Goal: Entertainment & Leisure: Consume media (video, audio)

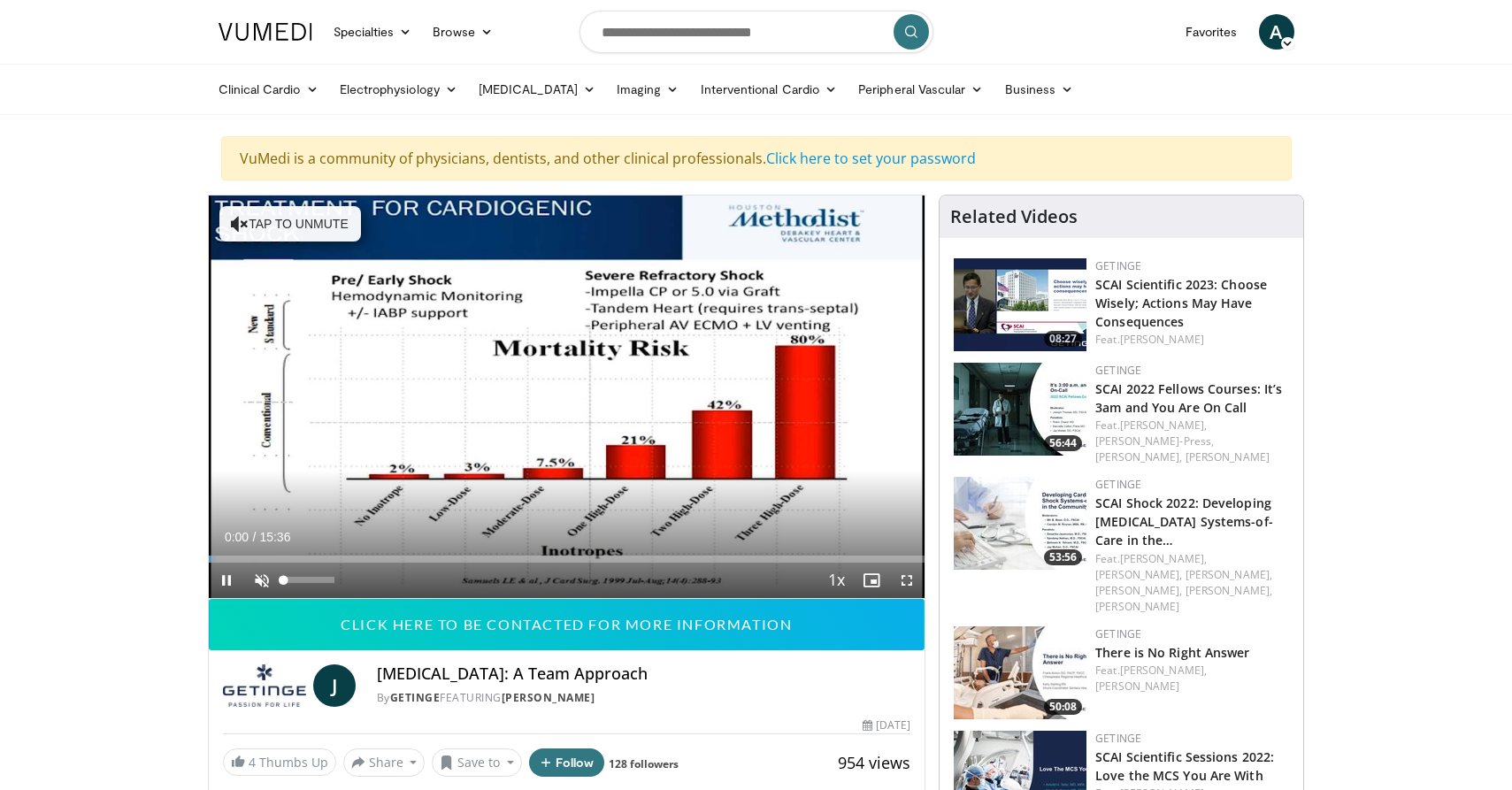
click at [261, 582] on span "Video Player" at bounding box center [262, 581] width 36 height 36
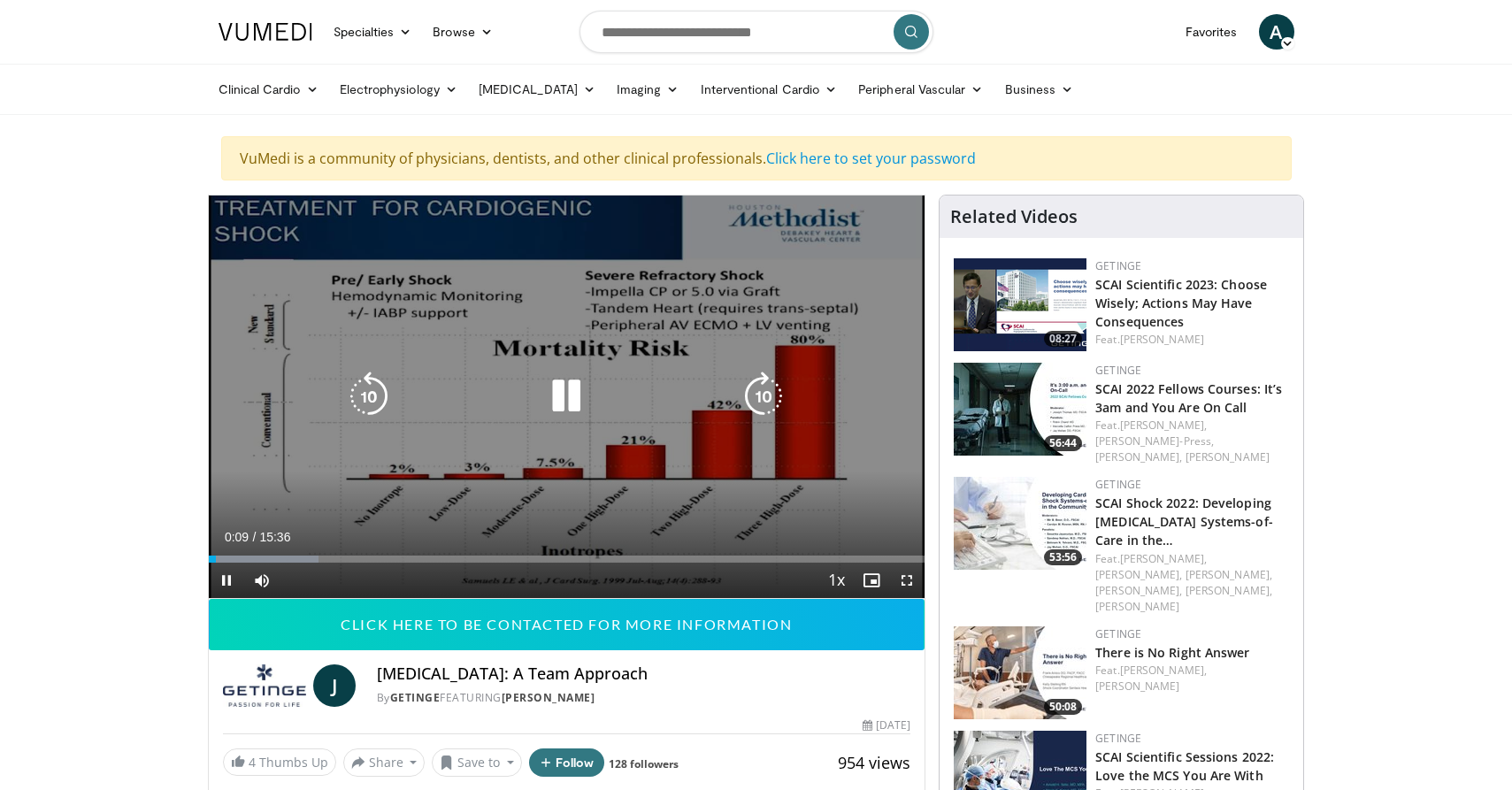
click at [573, 395] on icon "Video Player" at bounding box center [566, 395] width 50 height 50
click at [583, 402] on icon "Video Player" at bounding box center [566, 395] width 50 height 50
click at [563, 406] on icon "Video Player" at bounding box center [566, 395] width 50 height 50
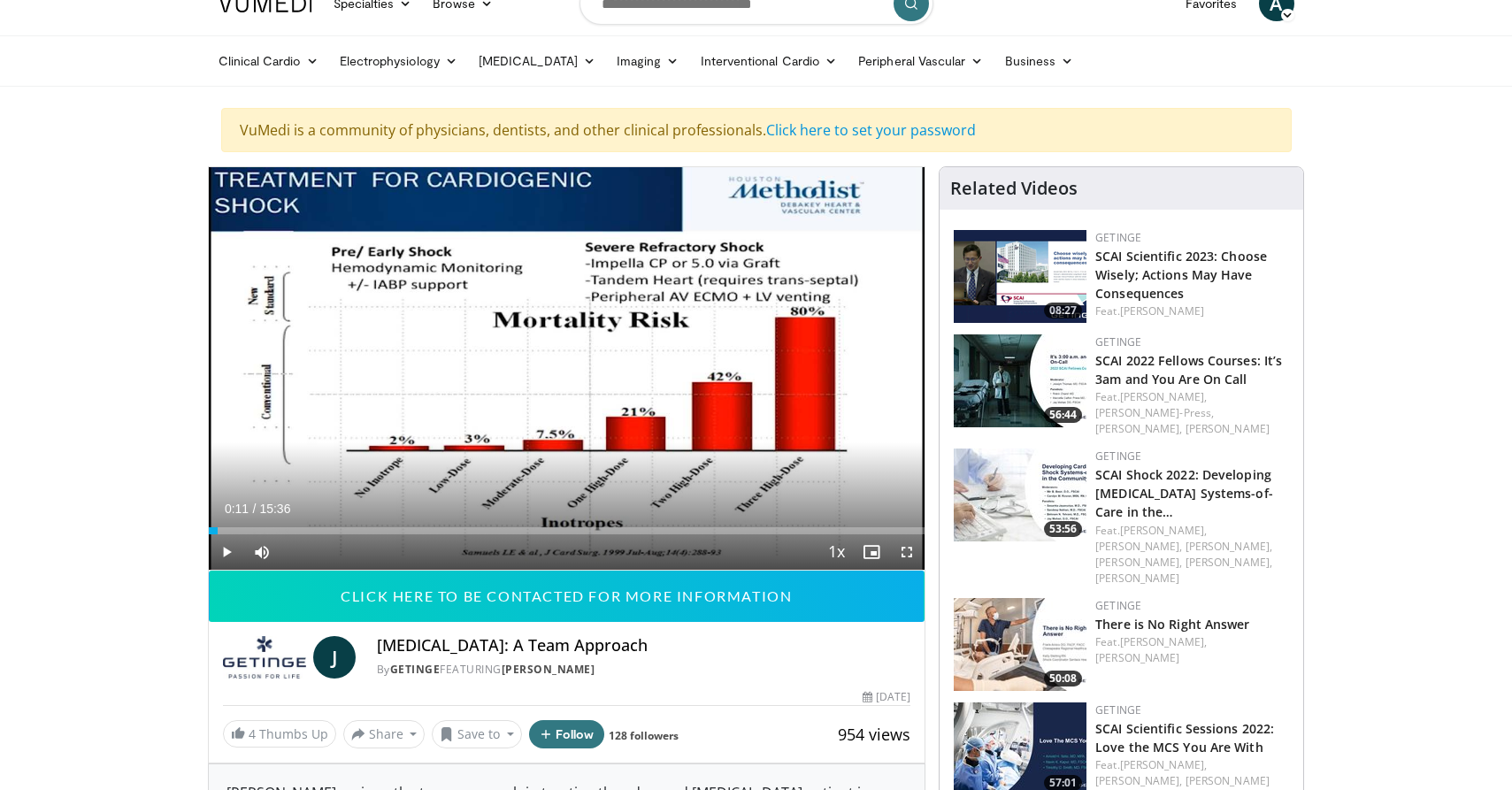
scroll to position [27, 0]
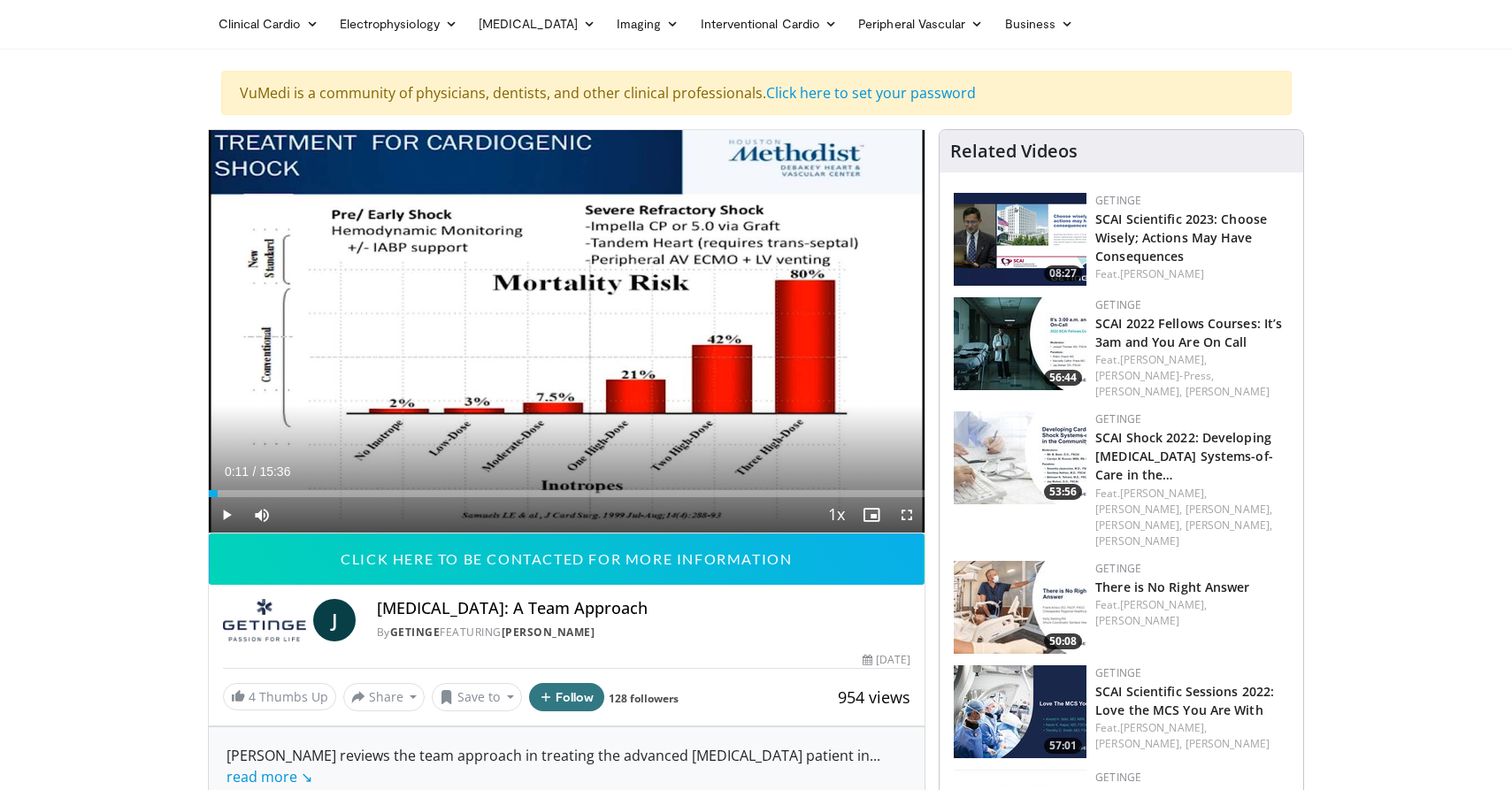
scroll to position [52, 0]
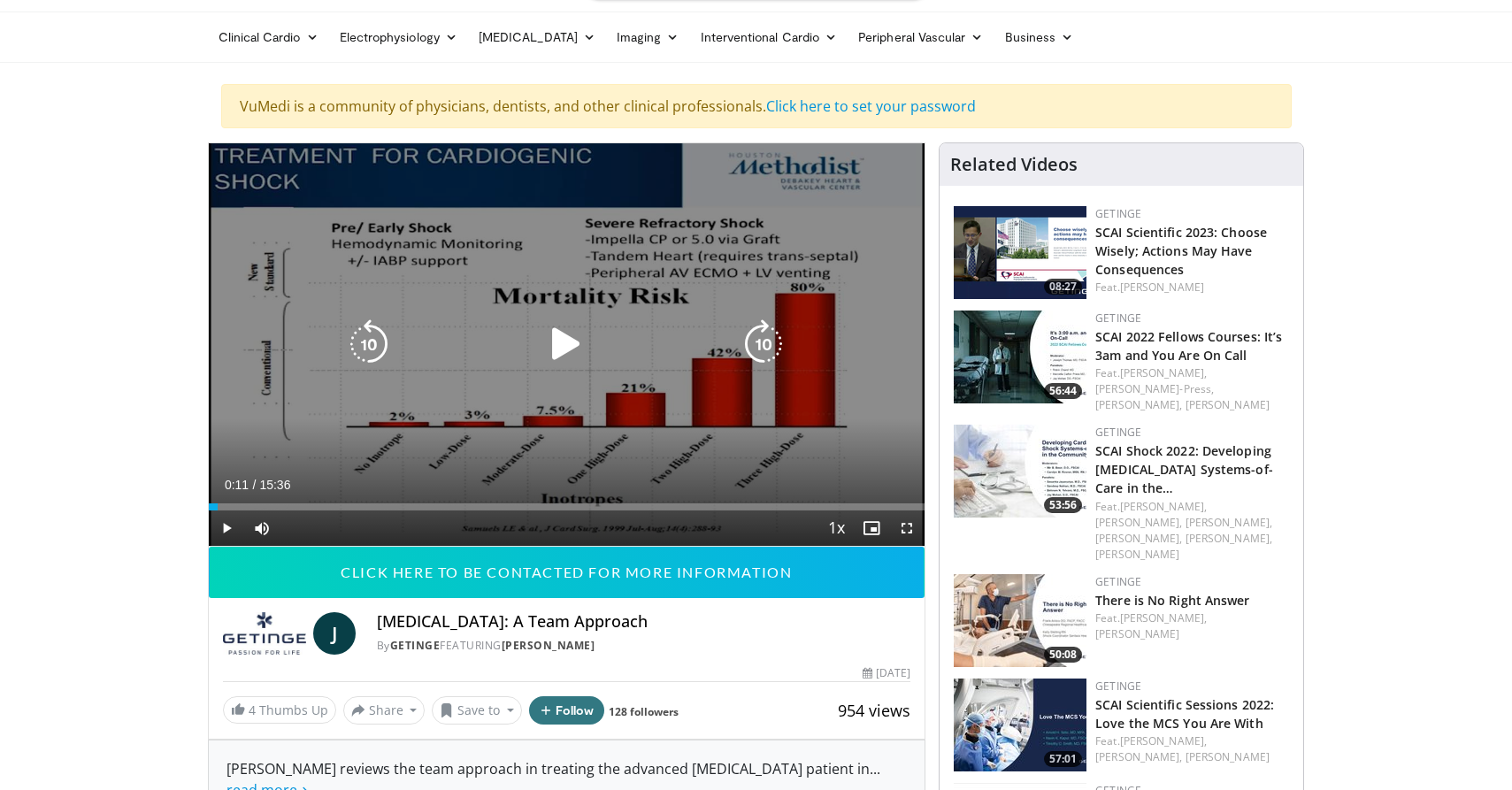
click at [561, 336] on icon "Video Player" at bounding box center [566, 344] width 50 height 50
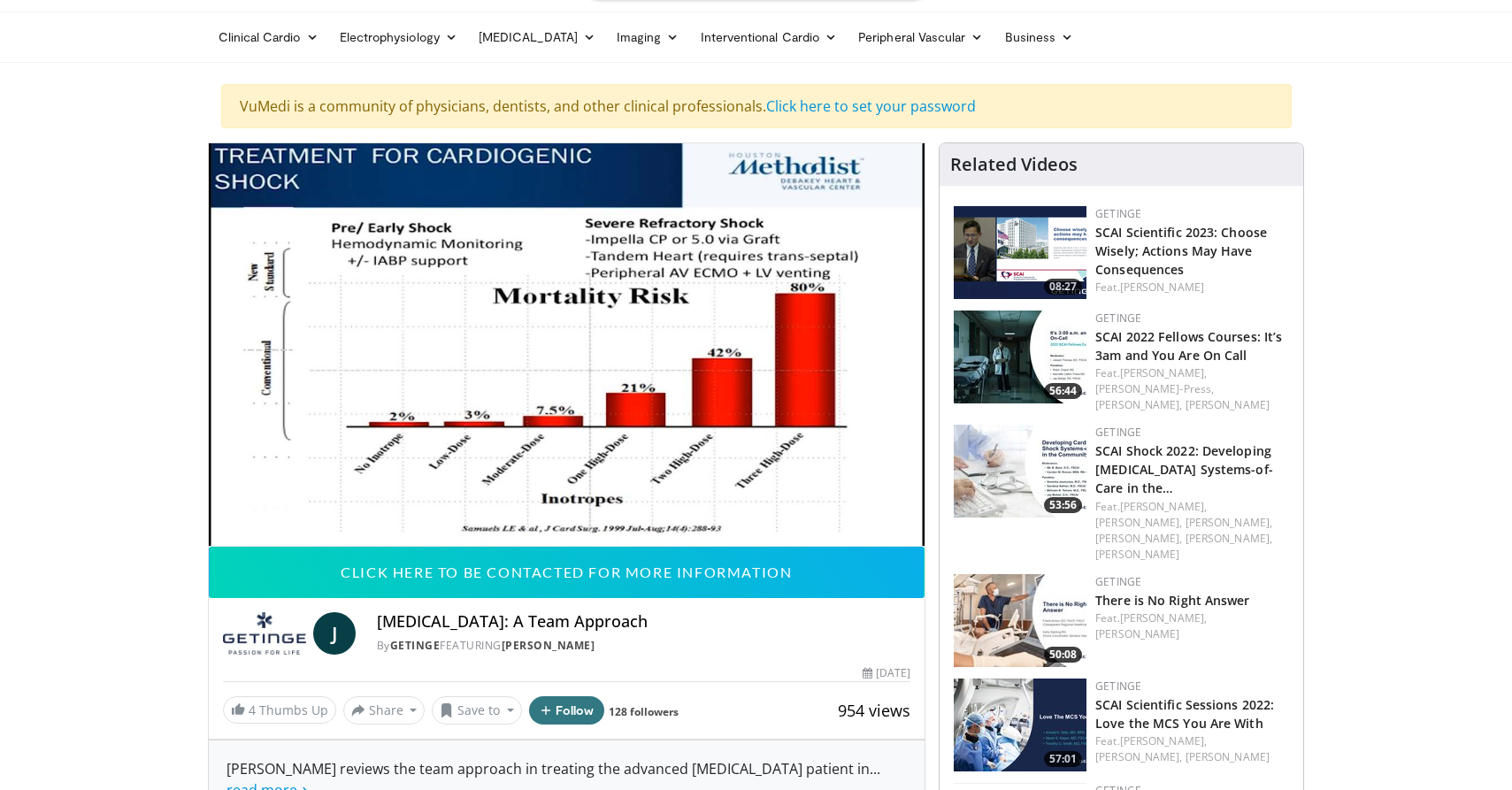
click at [901, 525] on video-js "**********" at bounding box center [567, 344] width 716 height 403
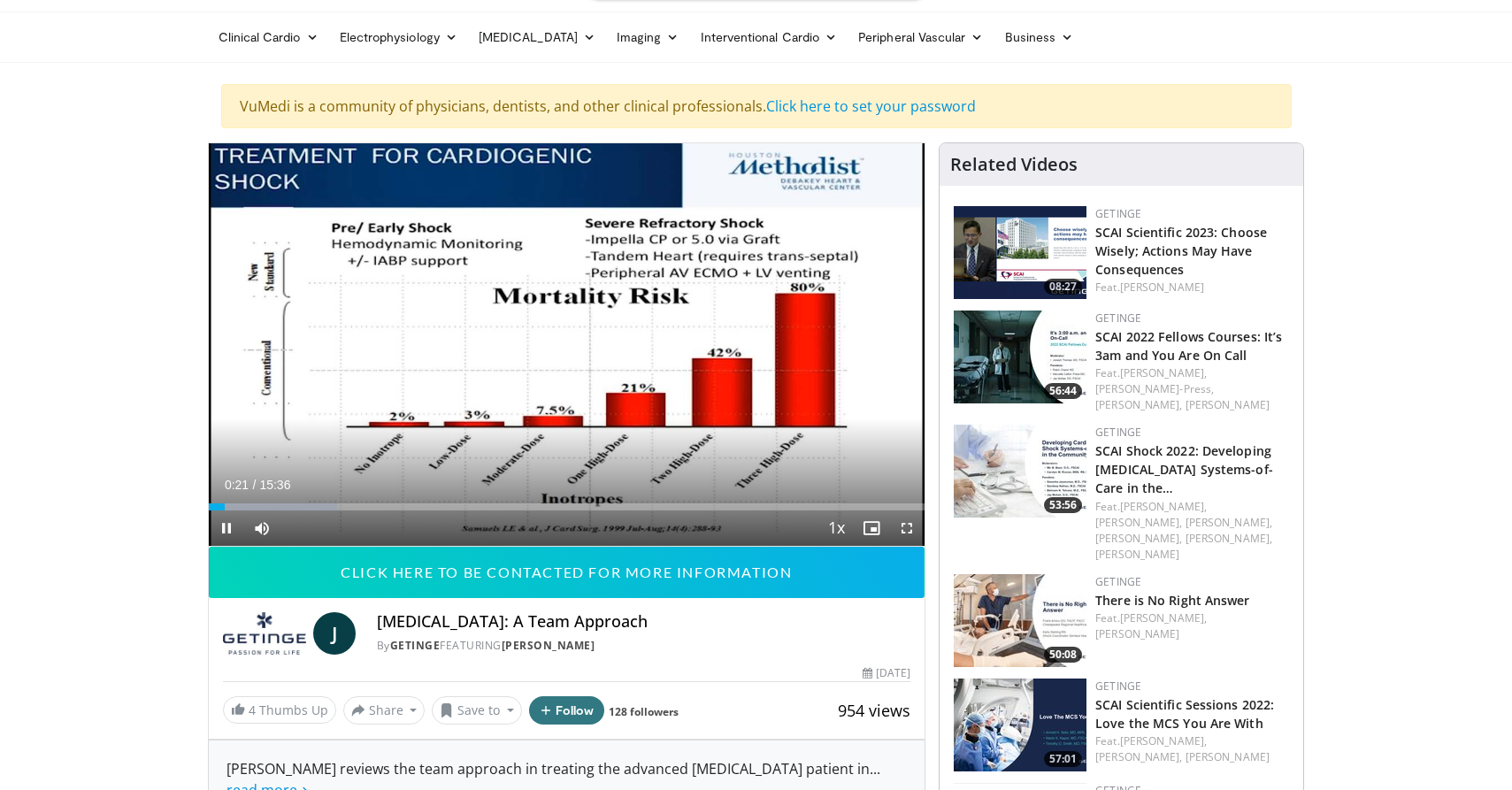
click at [904, 528] on span "Video Player" at bounding box center [907, 528] width 36 height 36
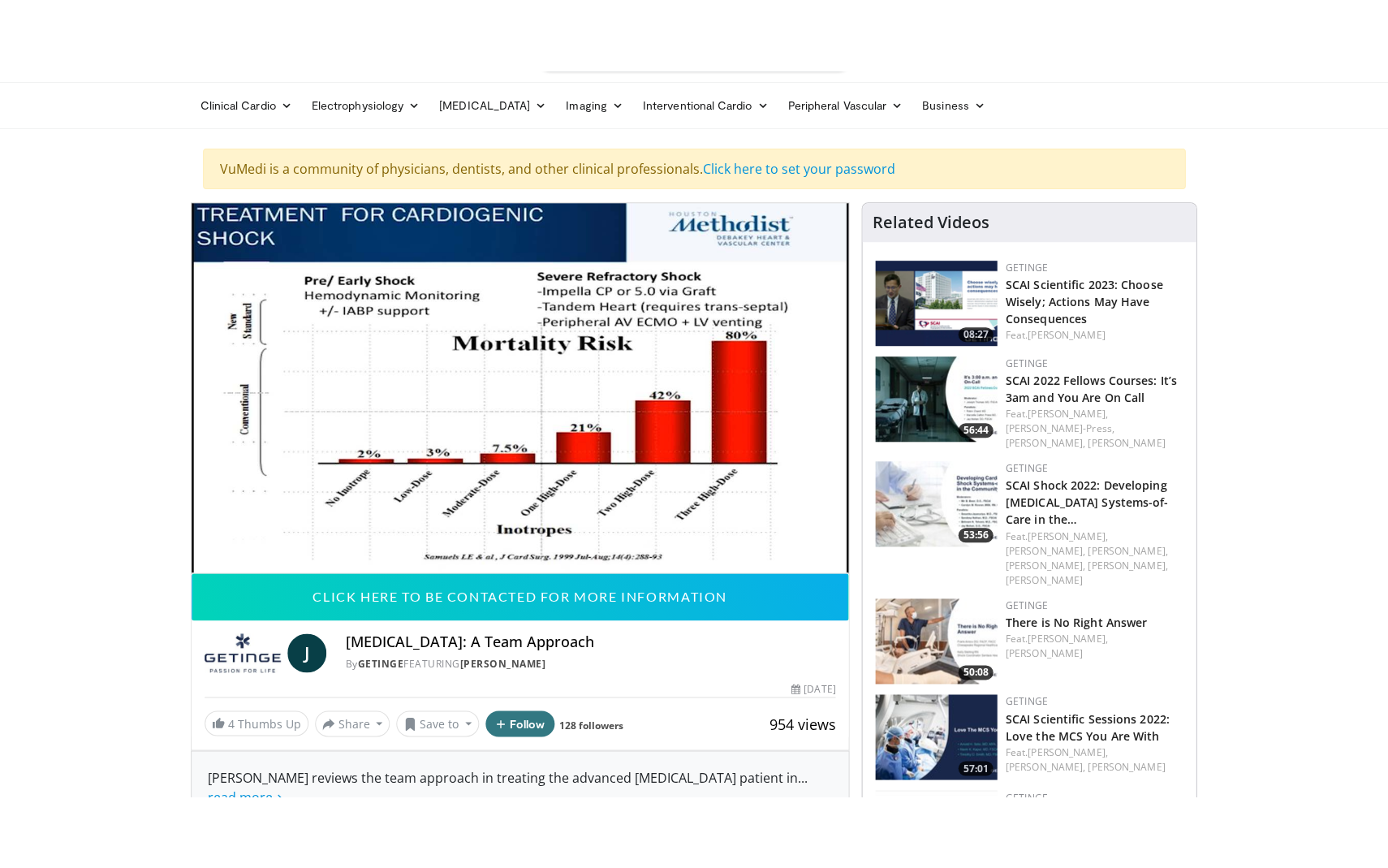
scroll to position [0, 0]
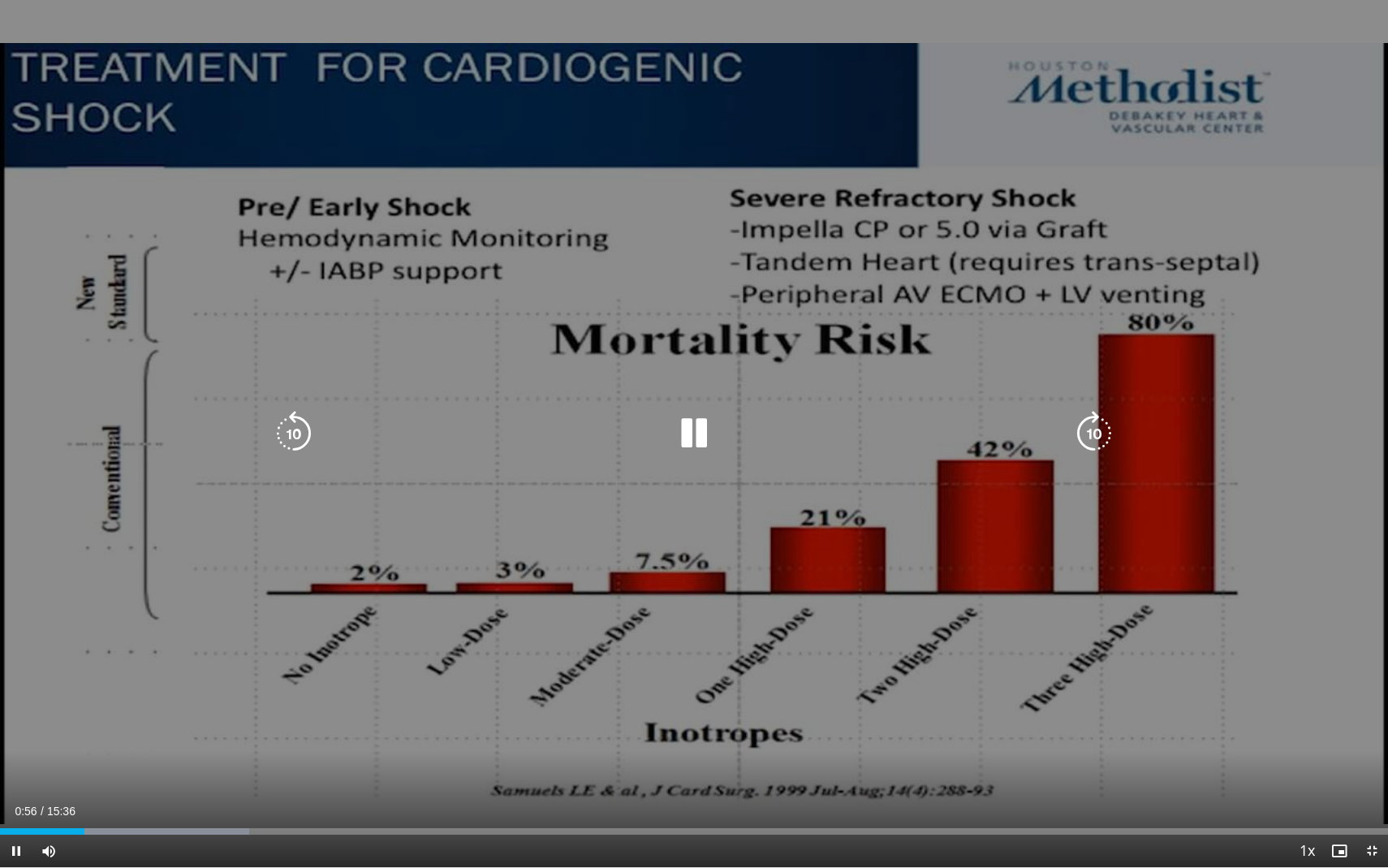
click at [1089, 434] on icon "Video Player" at bounding box center [1094, 433] width 45 height 45
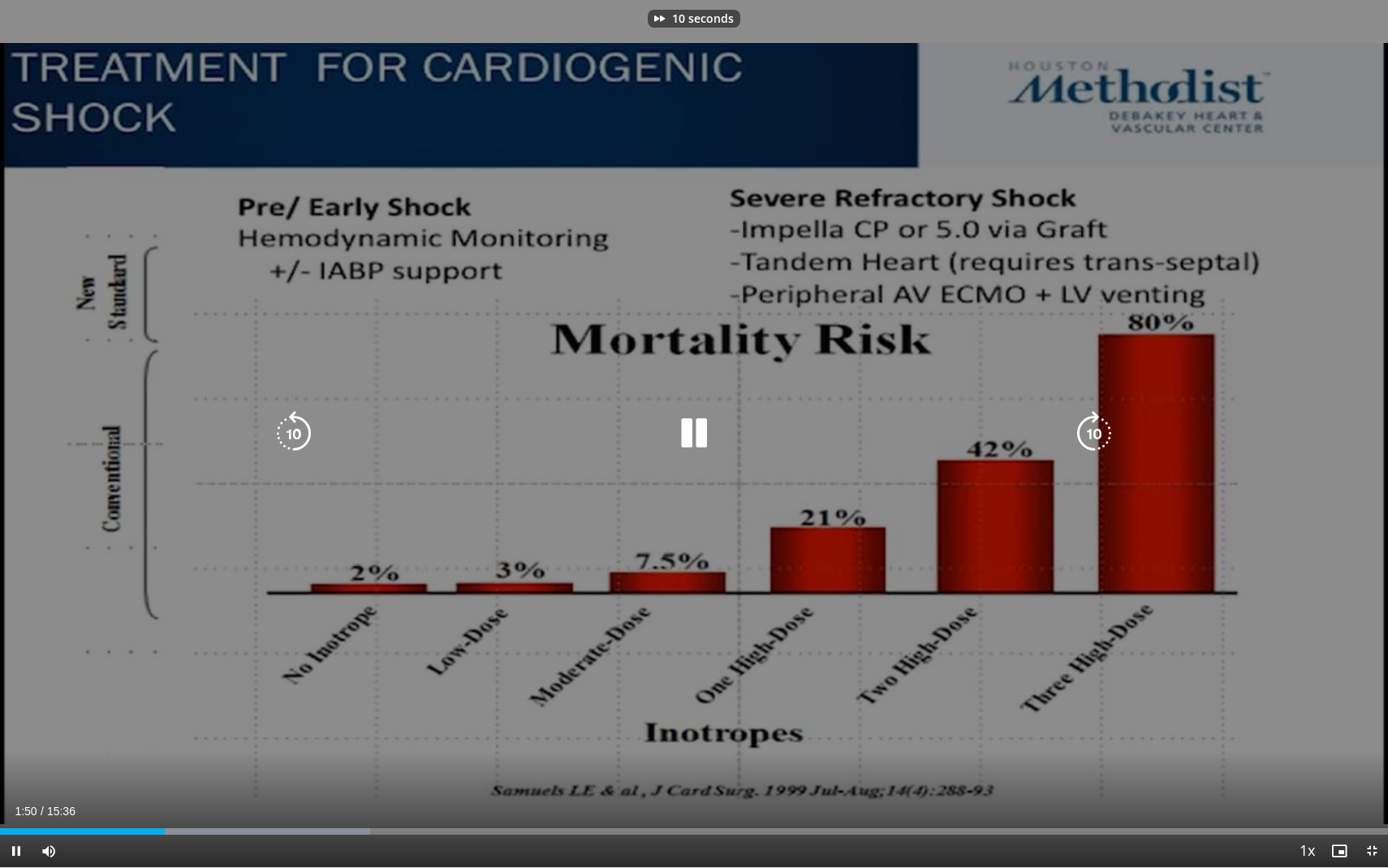
click at [1089, 434] on icon "Video Player" at bounding box center [1094, 433] width 45 height 45
click at [1092, 428] on icon "Video Player" at bounding box center [1094, 433] width 45 height 45
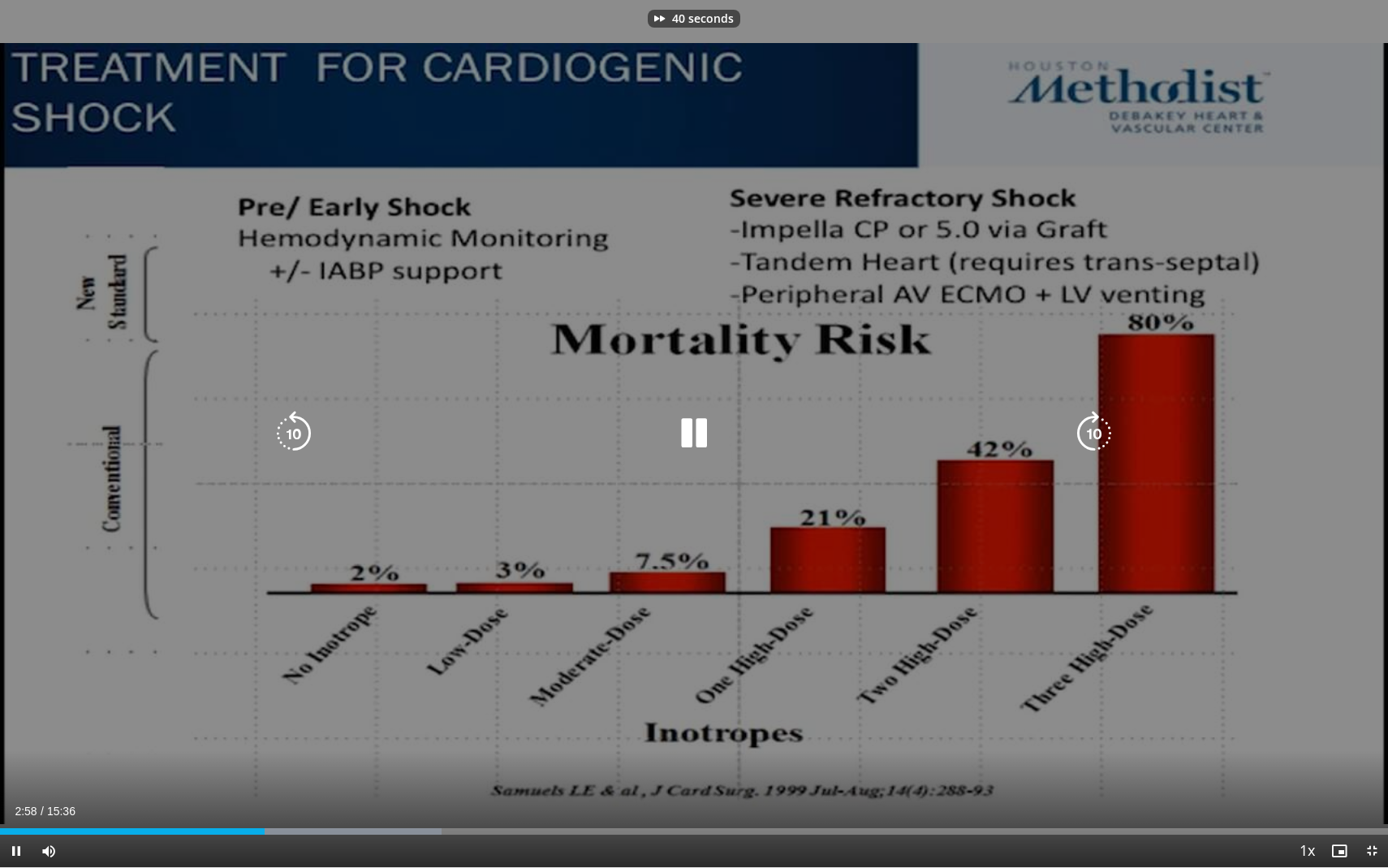
click at [1092, 428] on icon "Video Player" at bounding box center [1094, 433] width 45 height 45
click at [1095, 430] on icon "Video Player" at bounding box center [1094, 433] width 45 height 45
click at [1102, 432] on icon "Video Player" at bounding box center [1094, 433] width 45 height 45
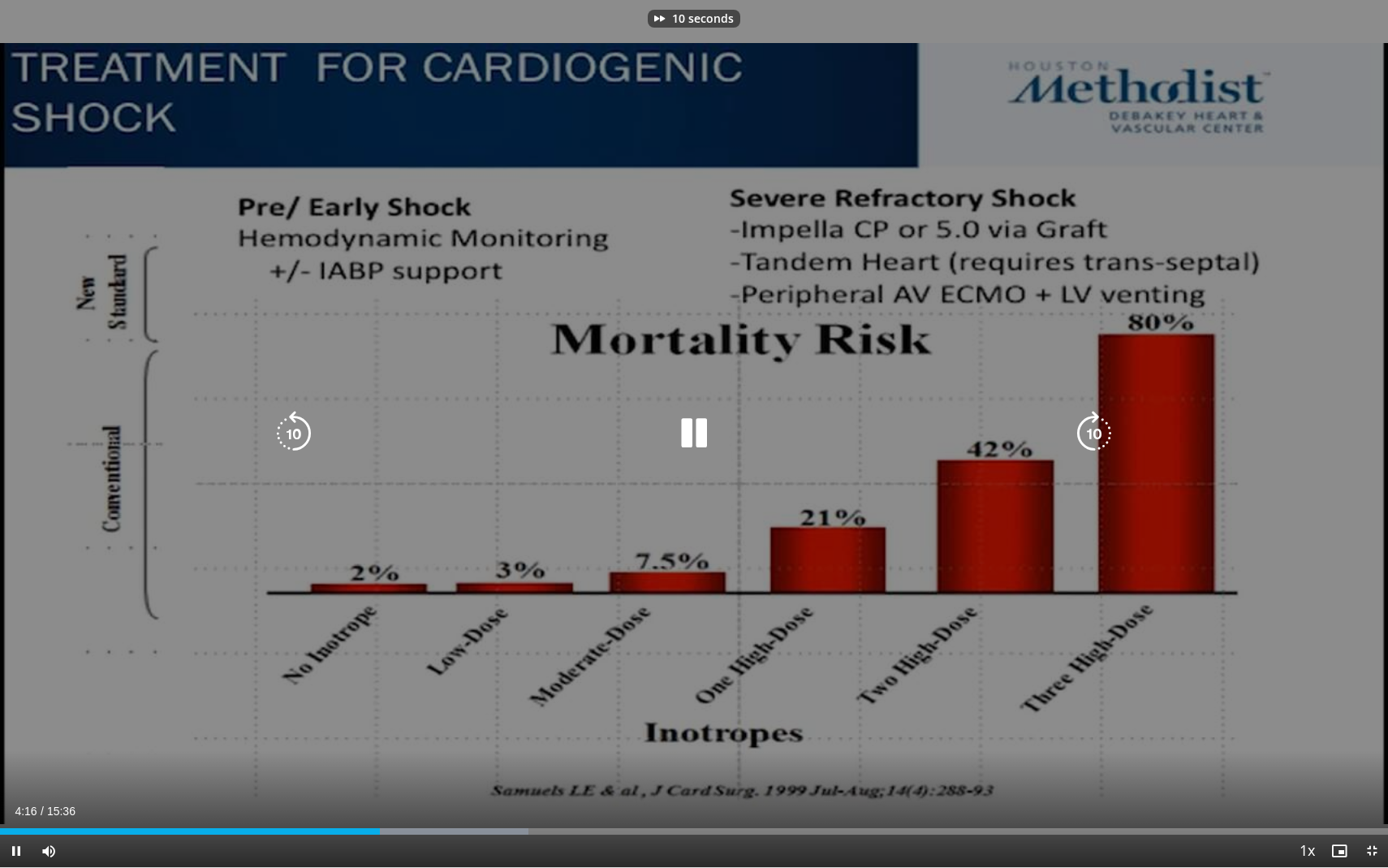
click at [1102, 432] on icon "Video Player" at bounding box center [1094, 433] width 45 height 45
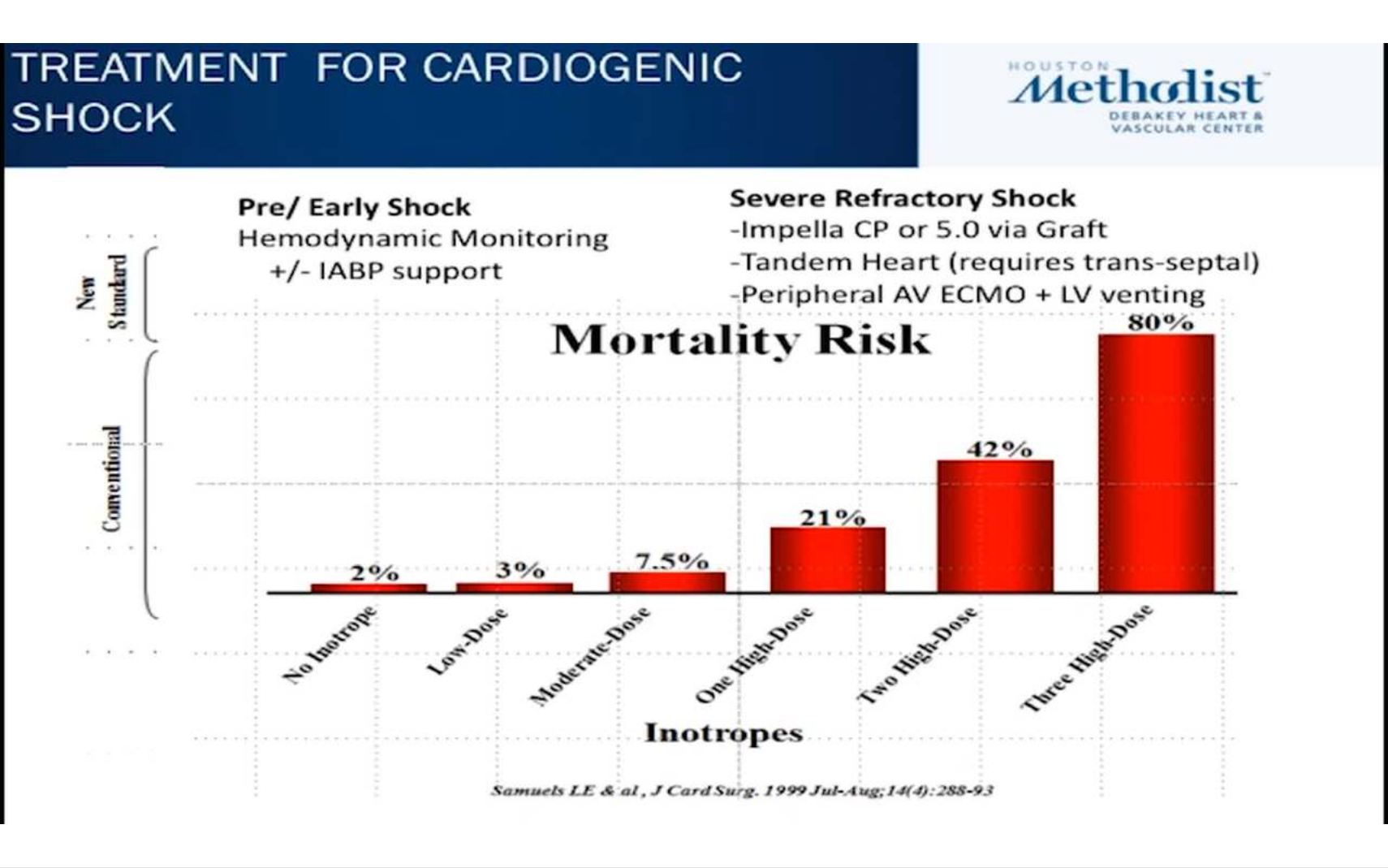
click at [1102, 432] on div "40 seconds Tap to unmute" at bounding box center [694, 433] width 1388 height 867
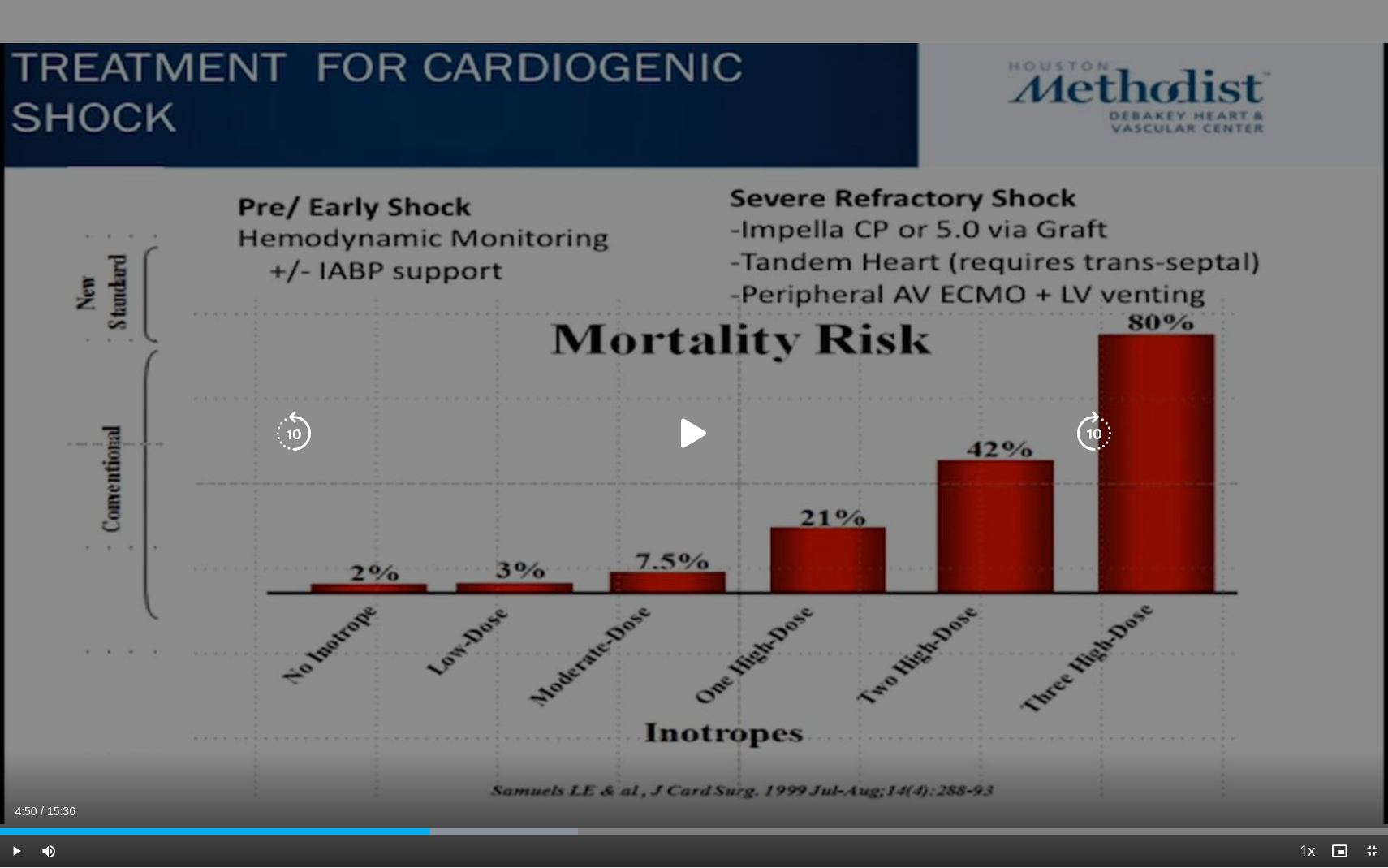
click at [1095, 430] on icon "Video Player" at bounding box center [1094, 433] width 45 height 45
click at [693, 431] on icon "Video Player" at bounding box center [694, 433] width 45 height 45
click at [1091, 430] on icon "Video Player" at bounding box center [1094, 433] width 45 height 45
click at [1092, 431] on icon "Video Player" at bounding box center [1094, 433] width 45 height 45
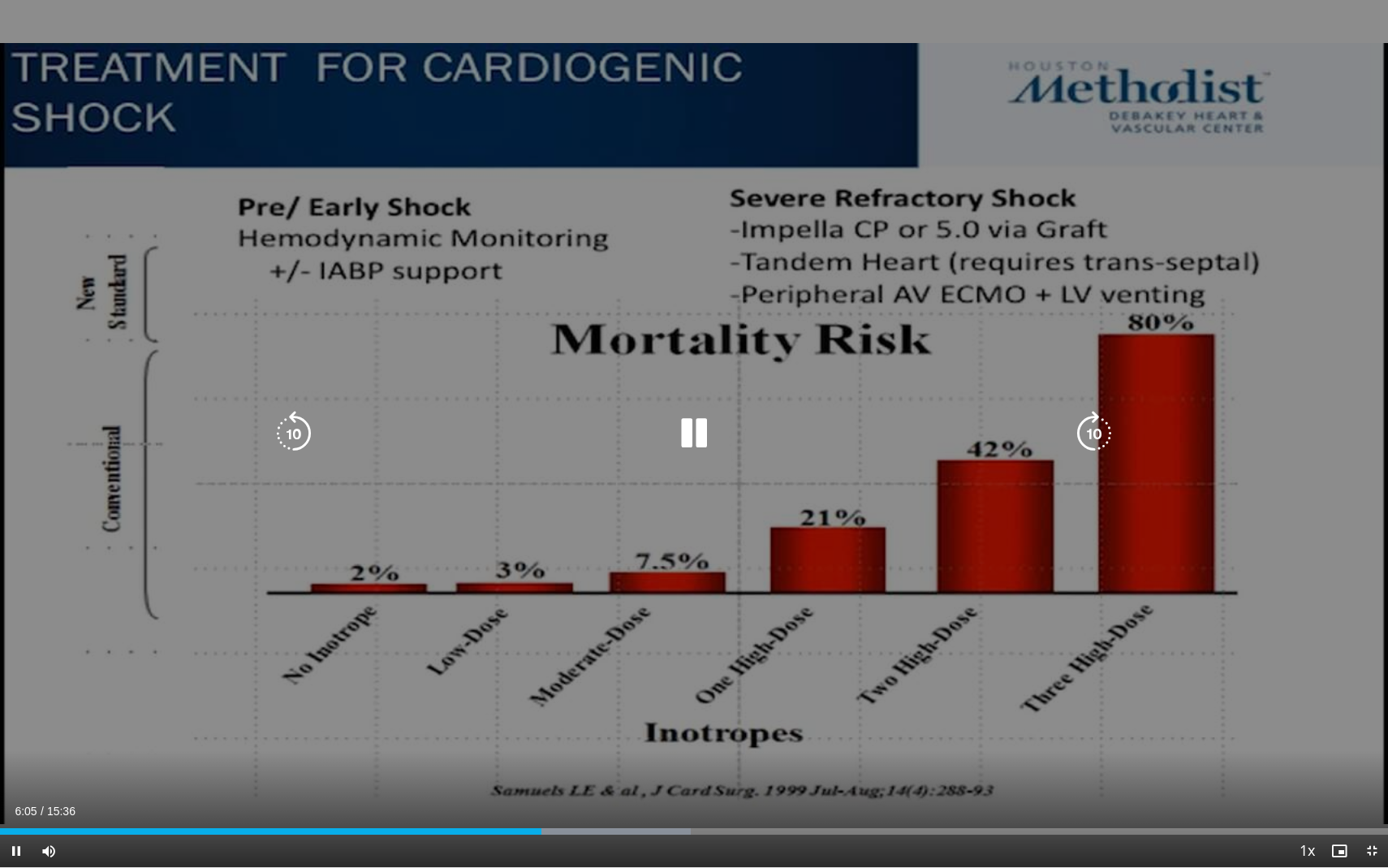
click at [1092, 433] on icon "Video Player" at bounding box center [1094, 433] width 45 height 45
click at [1099, 426] on icon "Video Player" at bounding box center [1094, 433] width 45 height 45
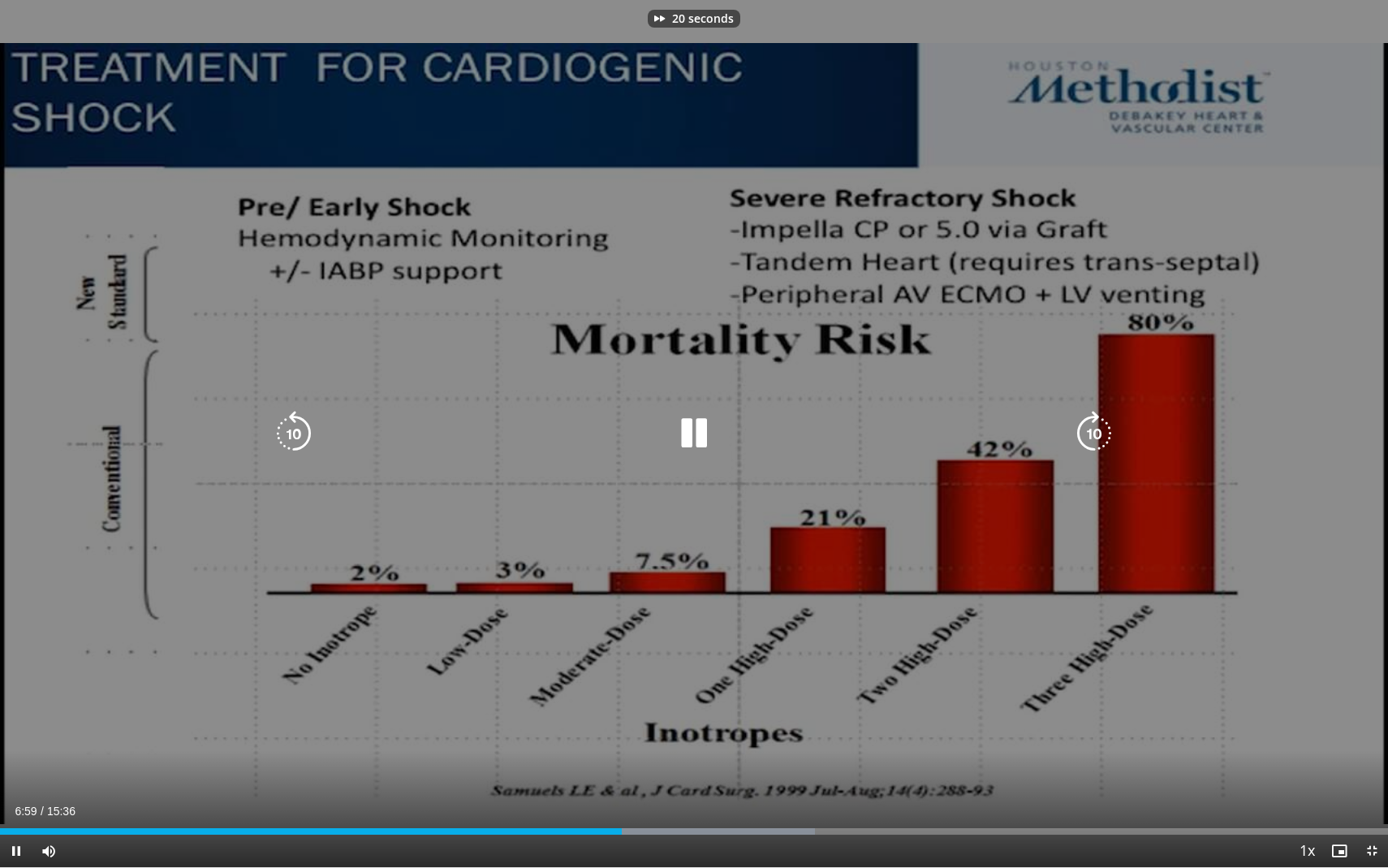
click at [1099, 426] on icon "Video Player" at bounding box center [1094, 433] width 45 height 45
click at [1095, 430] on icon "Video Player" at bounding box center [1094, 433] width 45 height 45
click at [1088, 430] on icon "Video Player" at bounding box center [1094, 433] width 45 height 45
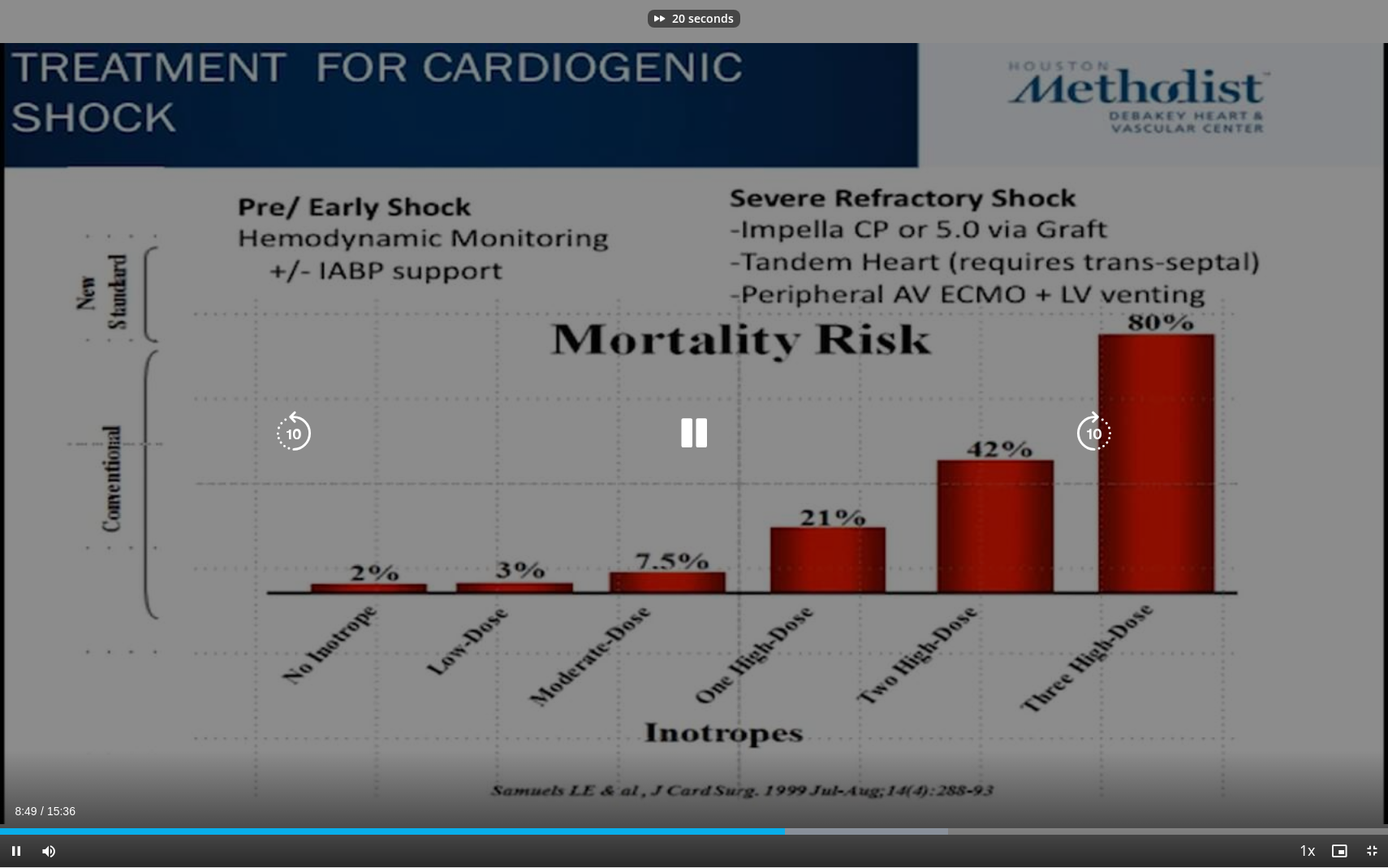
click at [1088, 430] on icon "Video Player" at bounding box center [1094, 433] width 45 height 45
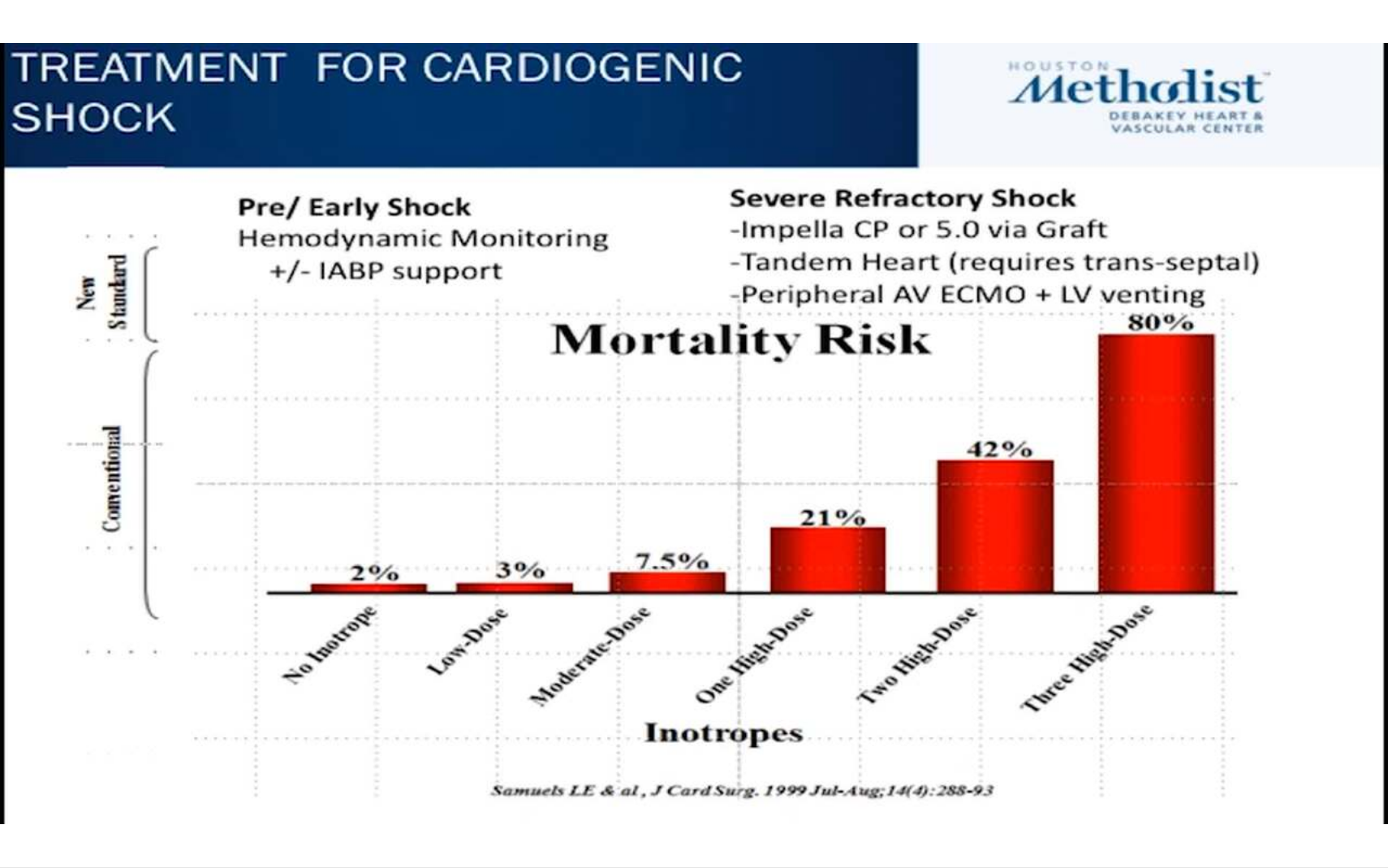
click at [1088, 430] on div "40 seconds Tap to unmute" at bounding box center [694, 433] width 1388 height 867
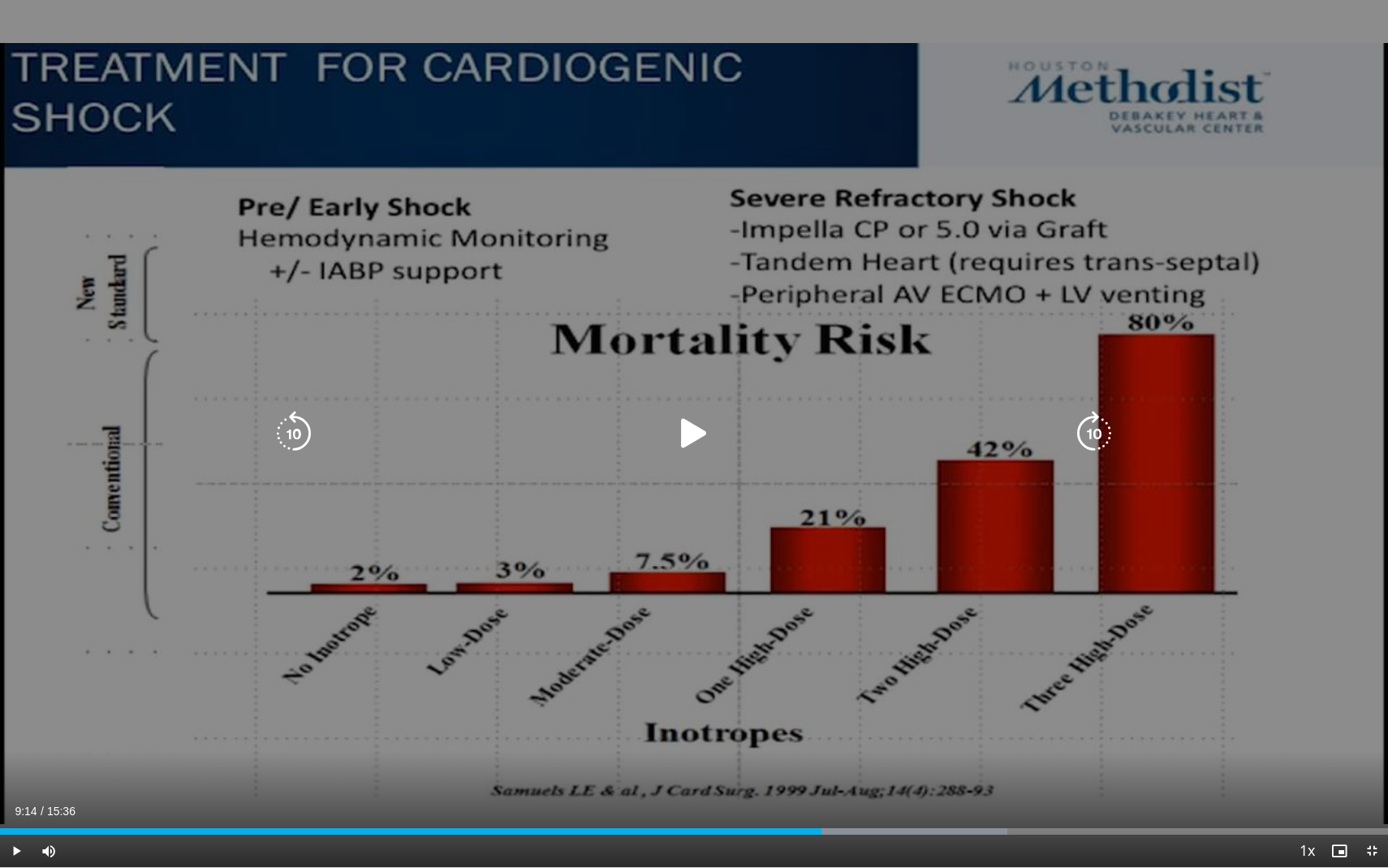
click at [696, 434] on icon "Video Player" at bounding box center [694, 433] width 45 height 45
click at [1088, 429] on icon "Video Player" at bounding box center [1094, 433] width 45 height 45
click at [1092, 428] on icon "Video Player" at bounding box center [1094, 433] width 45 height 45
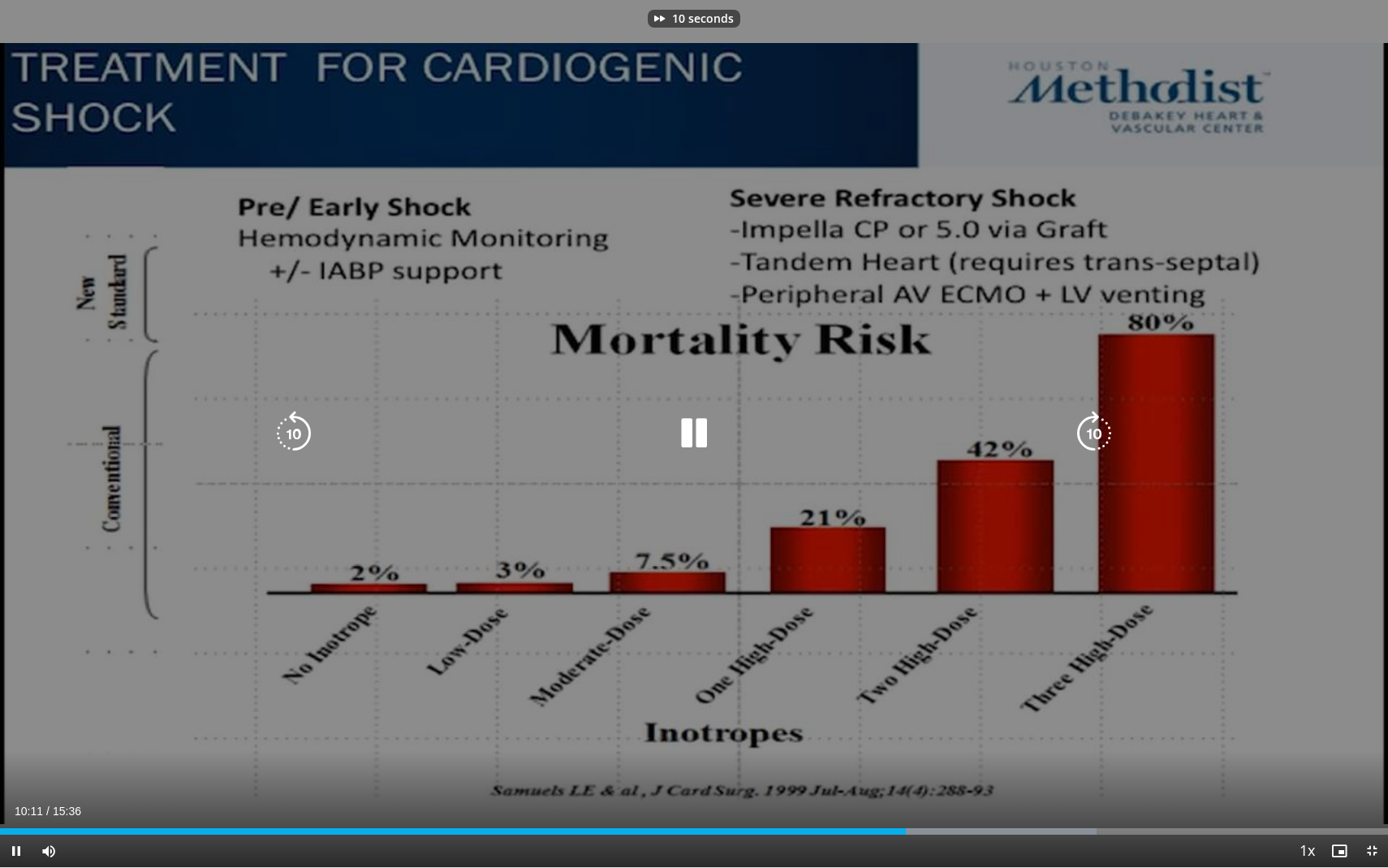
click at [1092, 428] on icon "Video Player" at bounding box center [1094, 433] width 45 height 45
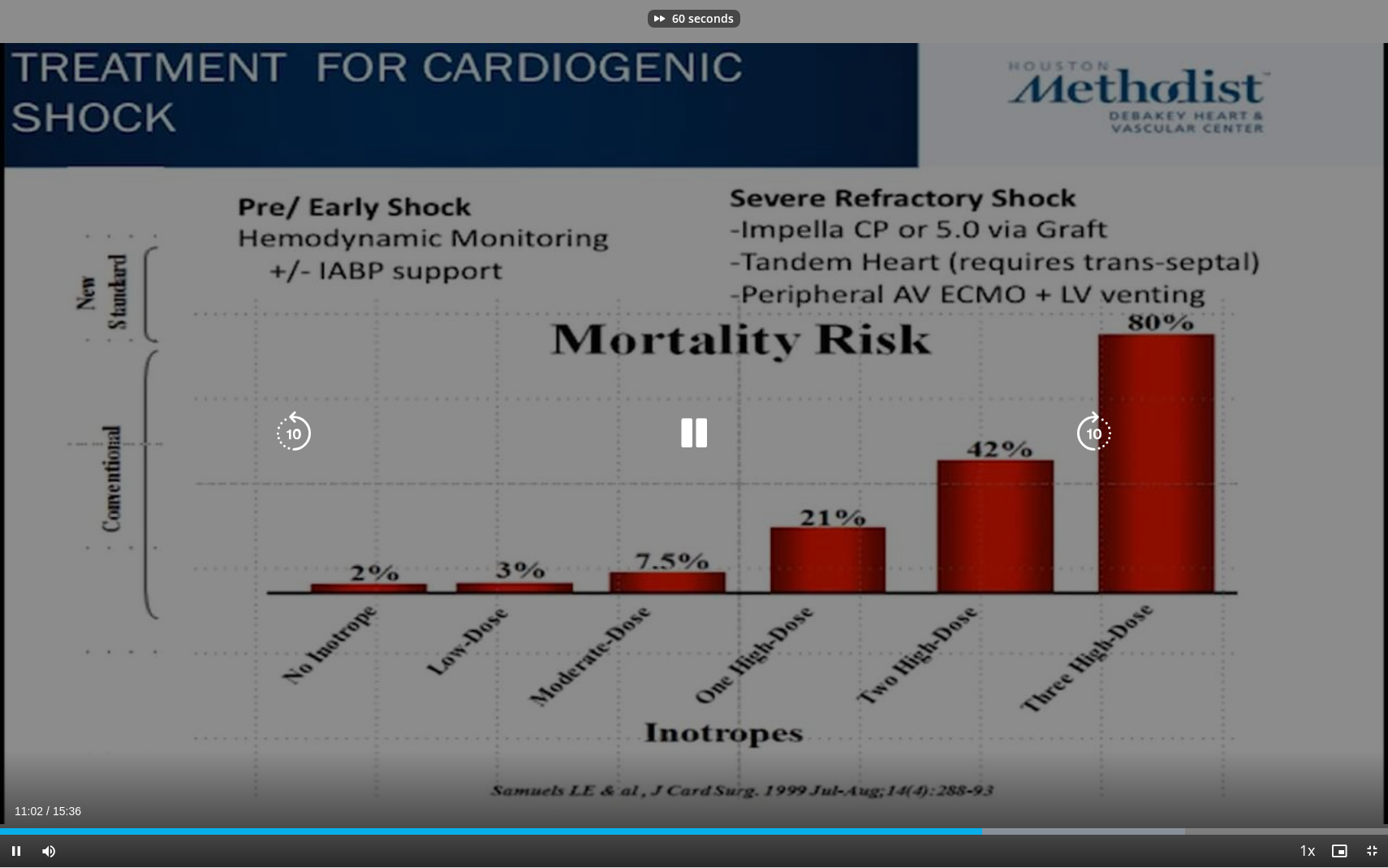
click at [1092, 428] on icon "Video Player" at bounding box center [1094, 433] width 45 height 45
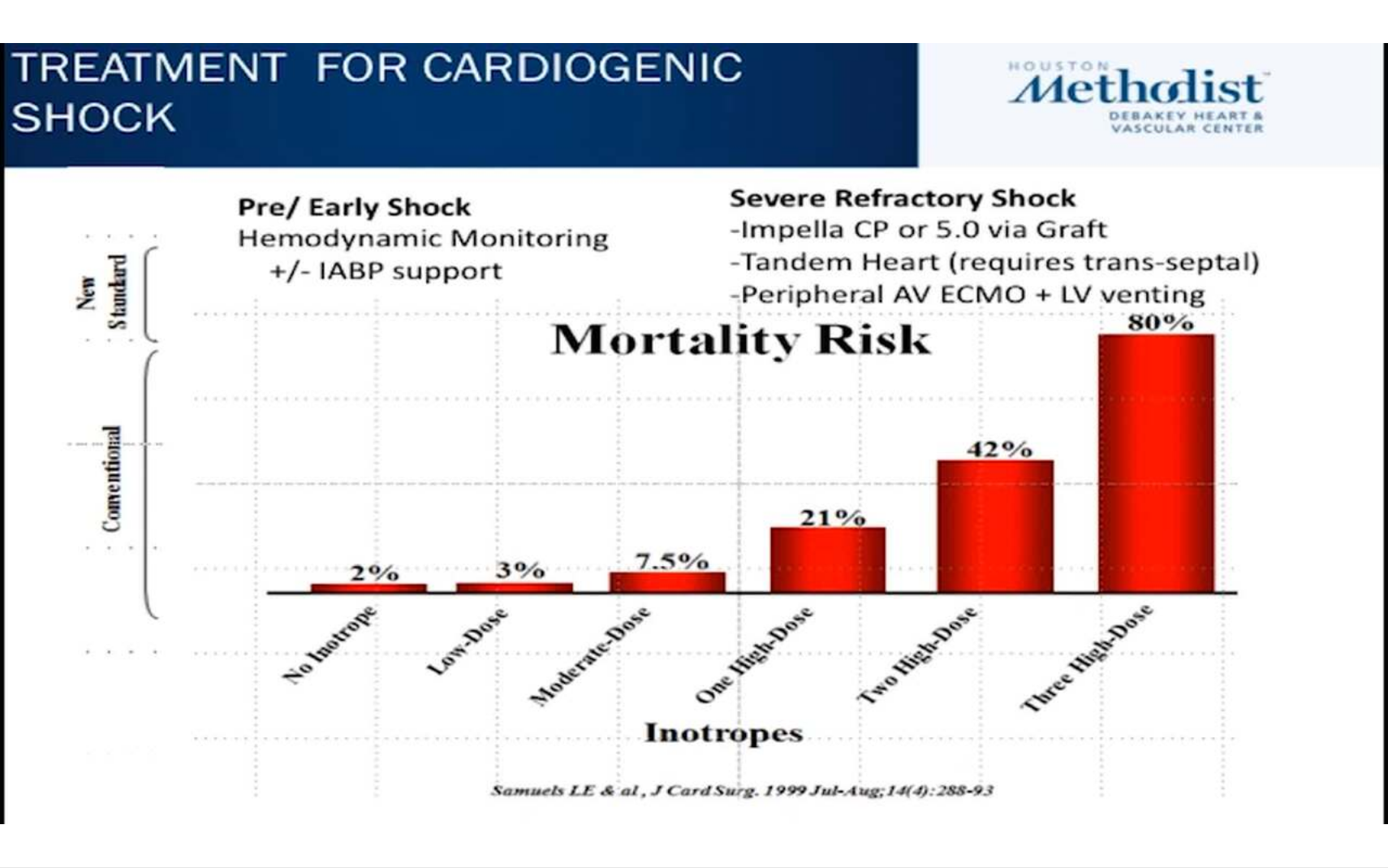
click at [1090, 431] on div "80 seconds Tap to unmute" at bounding box center [694, 433] width 1388 height 867
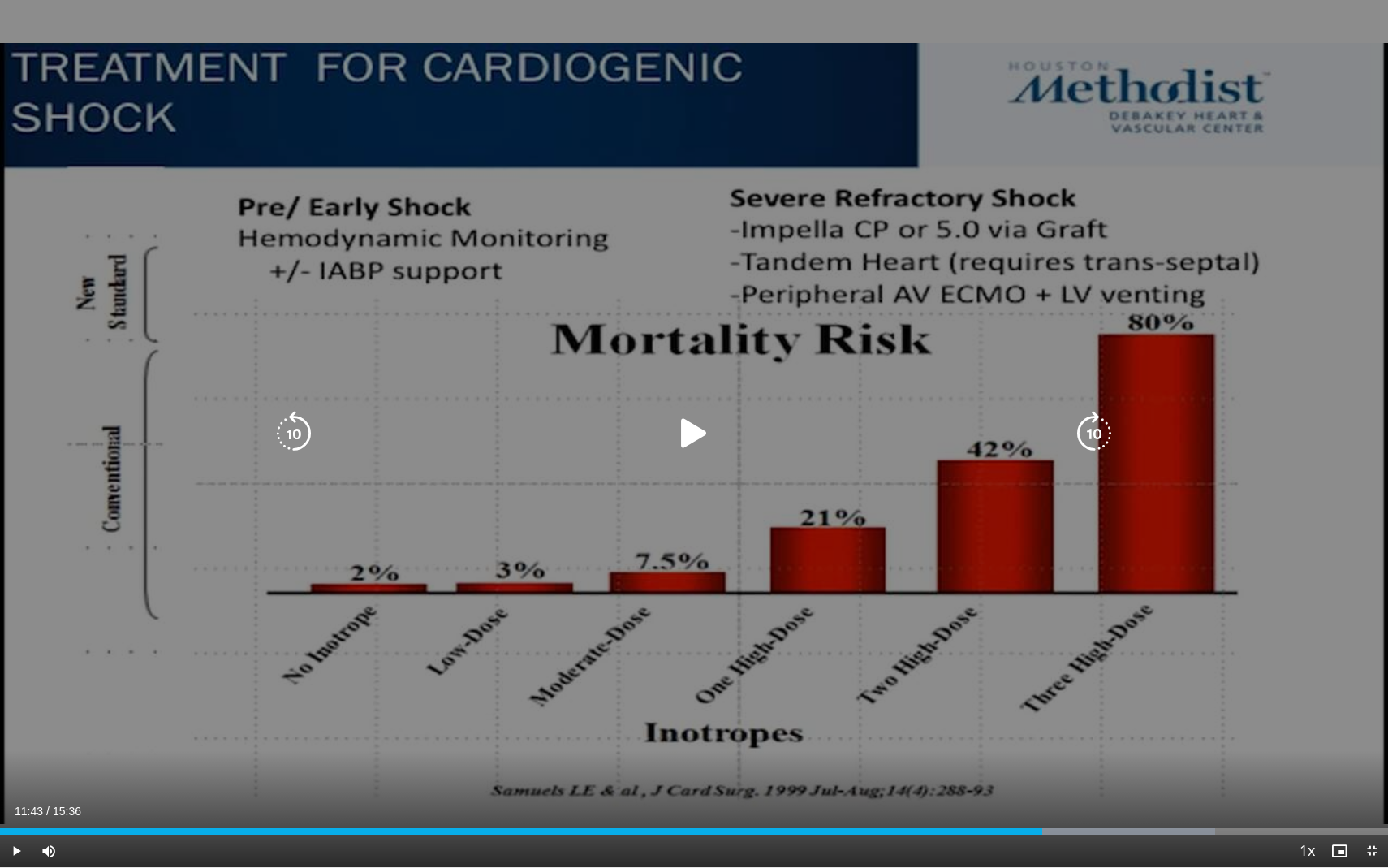
click at [1094, 430] on icon "Video Player" at bounding box center [1094, 433] width 45 height 45
click at [686, 435] on icon "Video Player" at bounding box center [694, 433] width 45 height 45
click at [1100, 429] on icon "Video Player" at bounding box center [1094, 433] width 45 height 45
click at [1101, 429] on icon "Video Player" at bounding box center [1094, 433] width 45 height 45
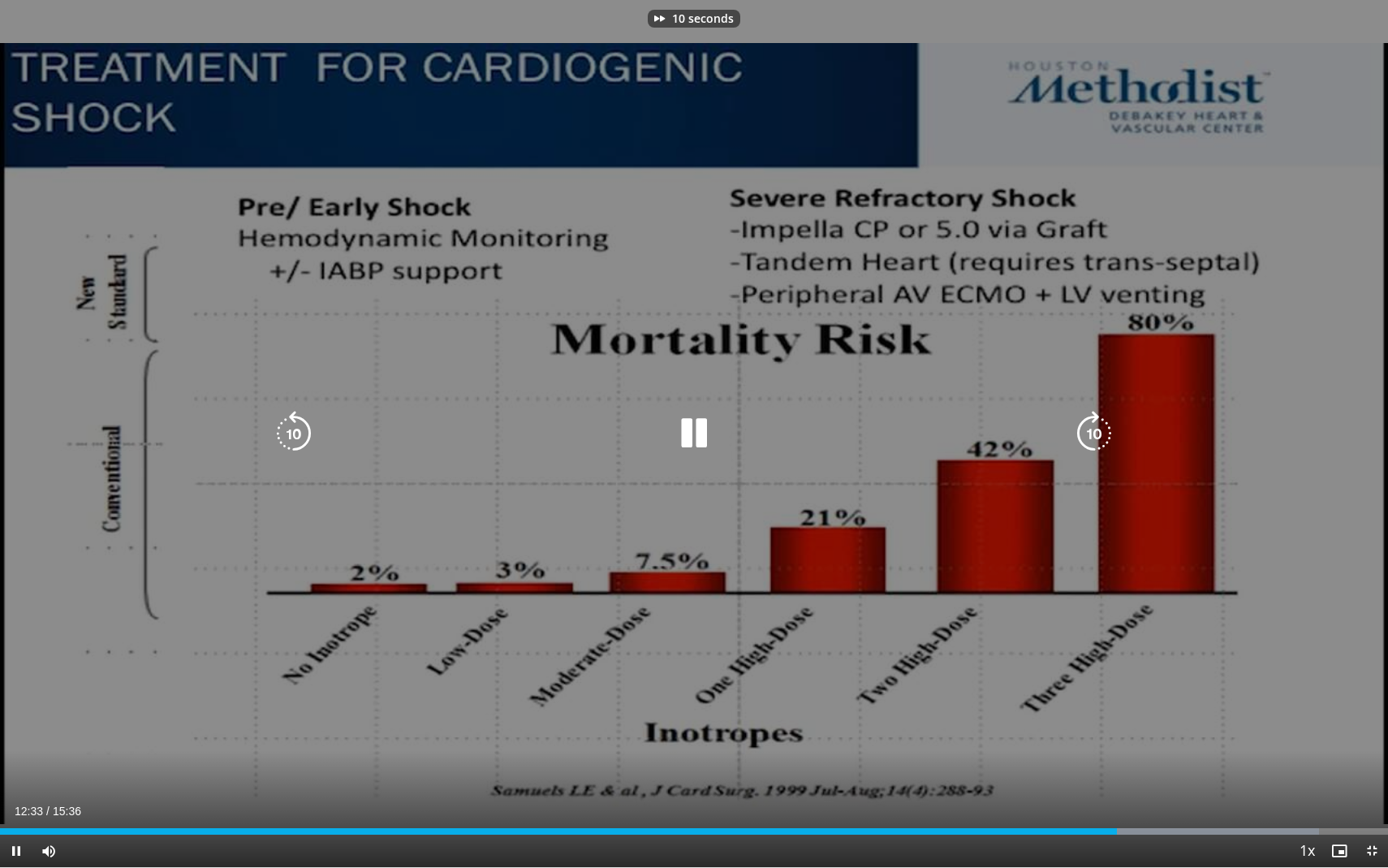
click at [1101, 429] on icon "Video Player" at bounding box center [1094, 433] width 45 height 45
click at [1092, 430] on icon "Video Player" at bounding box center [1094, 433] width 45 height 45
click at [1092, 426] on icon "Video Player" at bounding box center [1094, 433] width 45 height 45
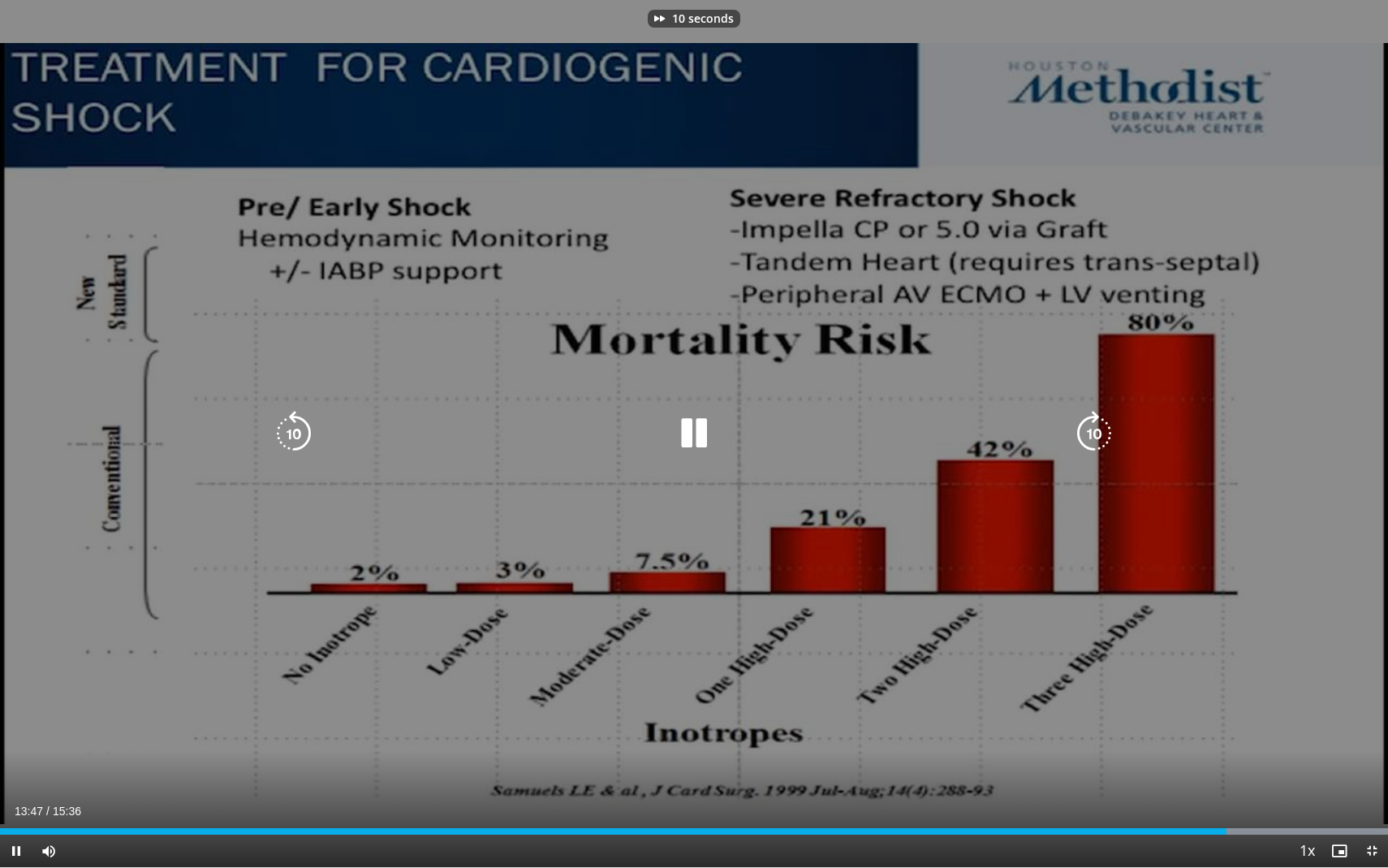
click at [1092, 426] on icon "Video Player" at bounding box center [1094, 433] width 45 height 45
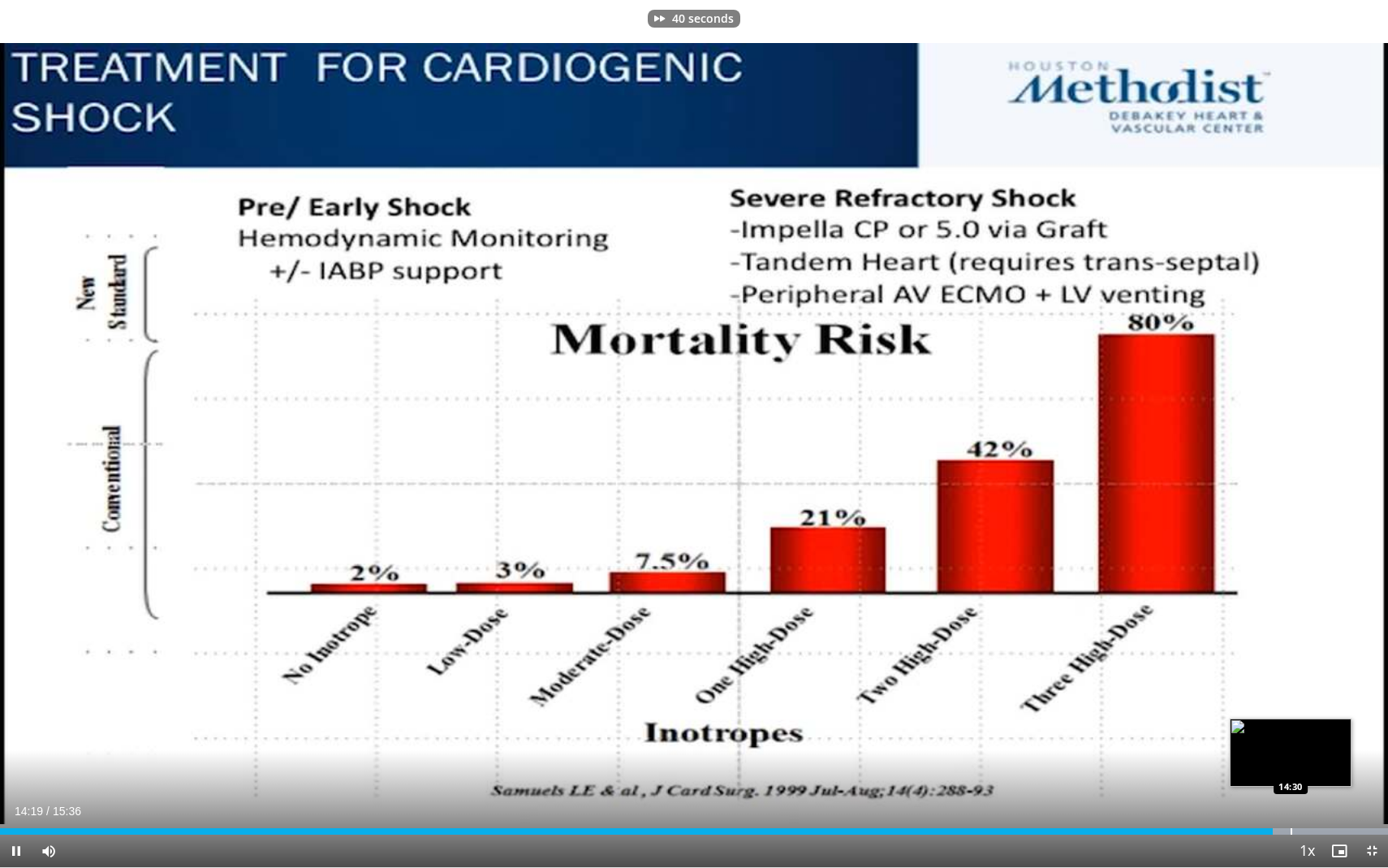
click at [1290, 724] on div "Progress Bar" at bounding box center [1291, 831] width 2 height 7
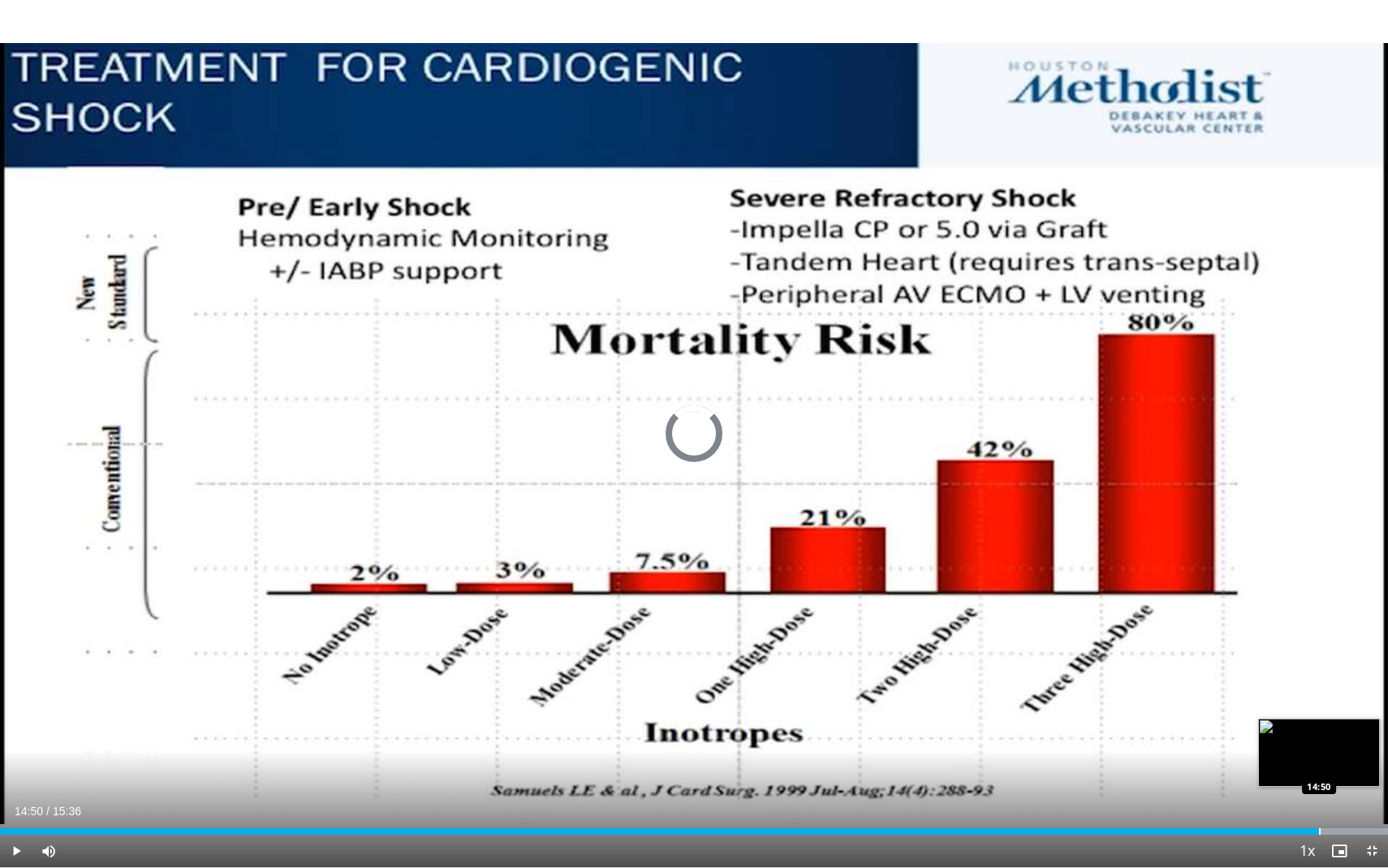
click at [1319, 724] on div "Progress Bar" at bounding box center [1320, 831] width 2 height 7
click at [1337, 724] on div "Progress Bar" at bounding box center [1338, 831] width 2 height 7
click at [1354, 724] on div "Progress Bar" at bounding box center [1355, 831] width 2 height 7
click at [1368, 724] on span "Video Player" at bounding box center [1372, 851] width 33 height 33
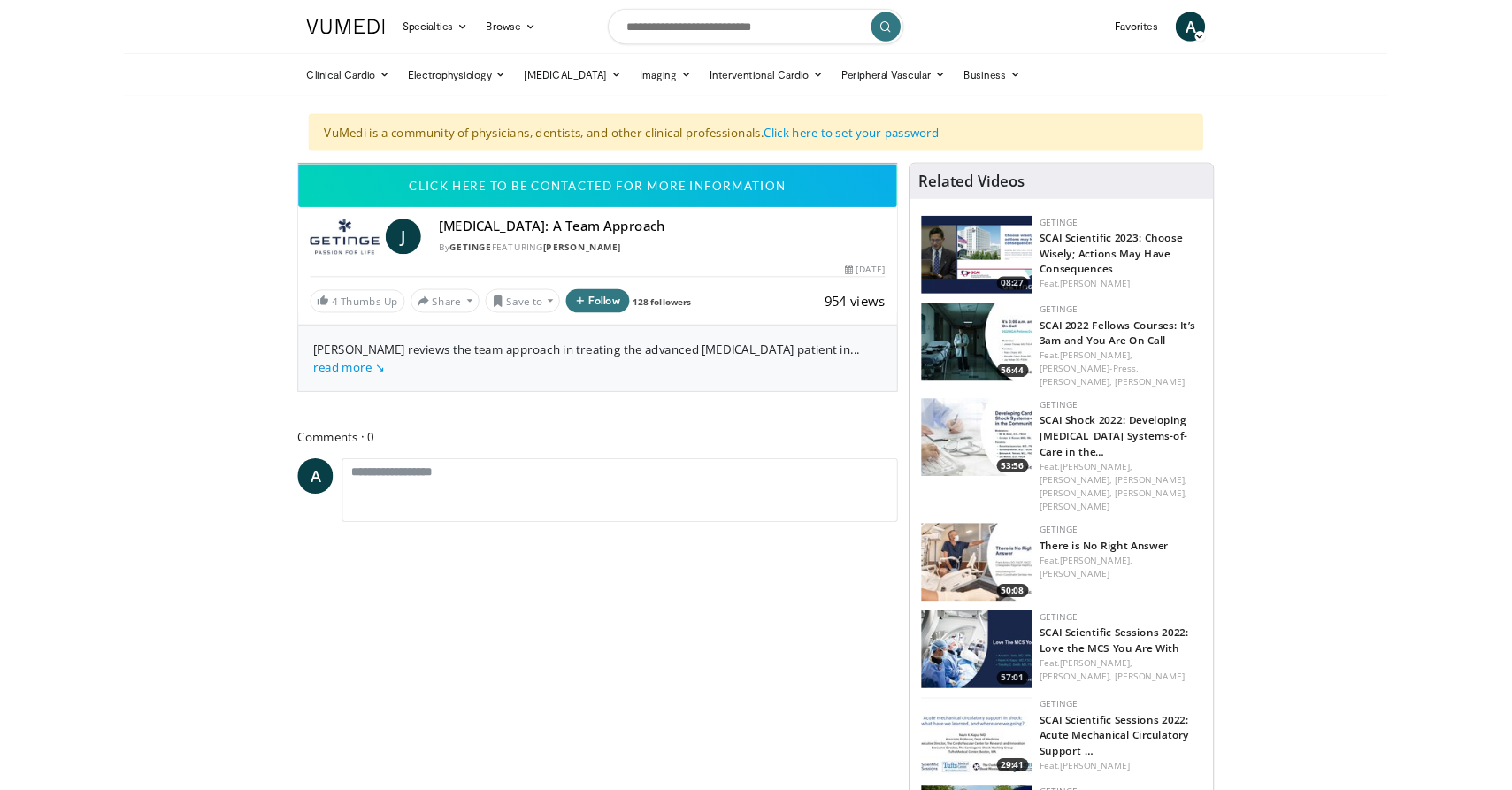
scroll to position [52, 0]
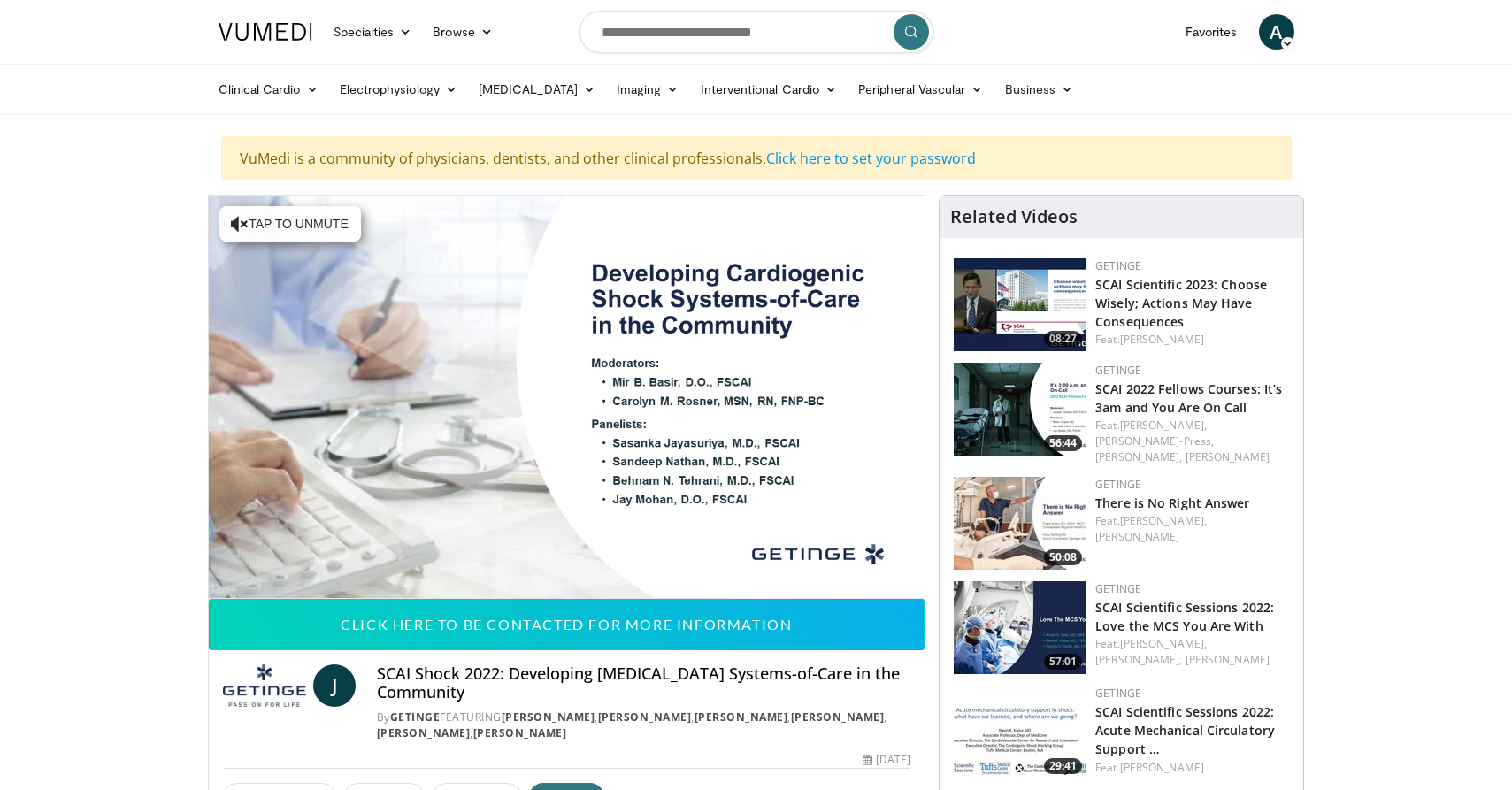
click at [567, 396] on span "Video Player" at bounding box center [567, 396] width 0 height 0
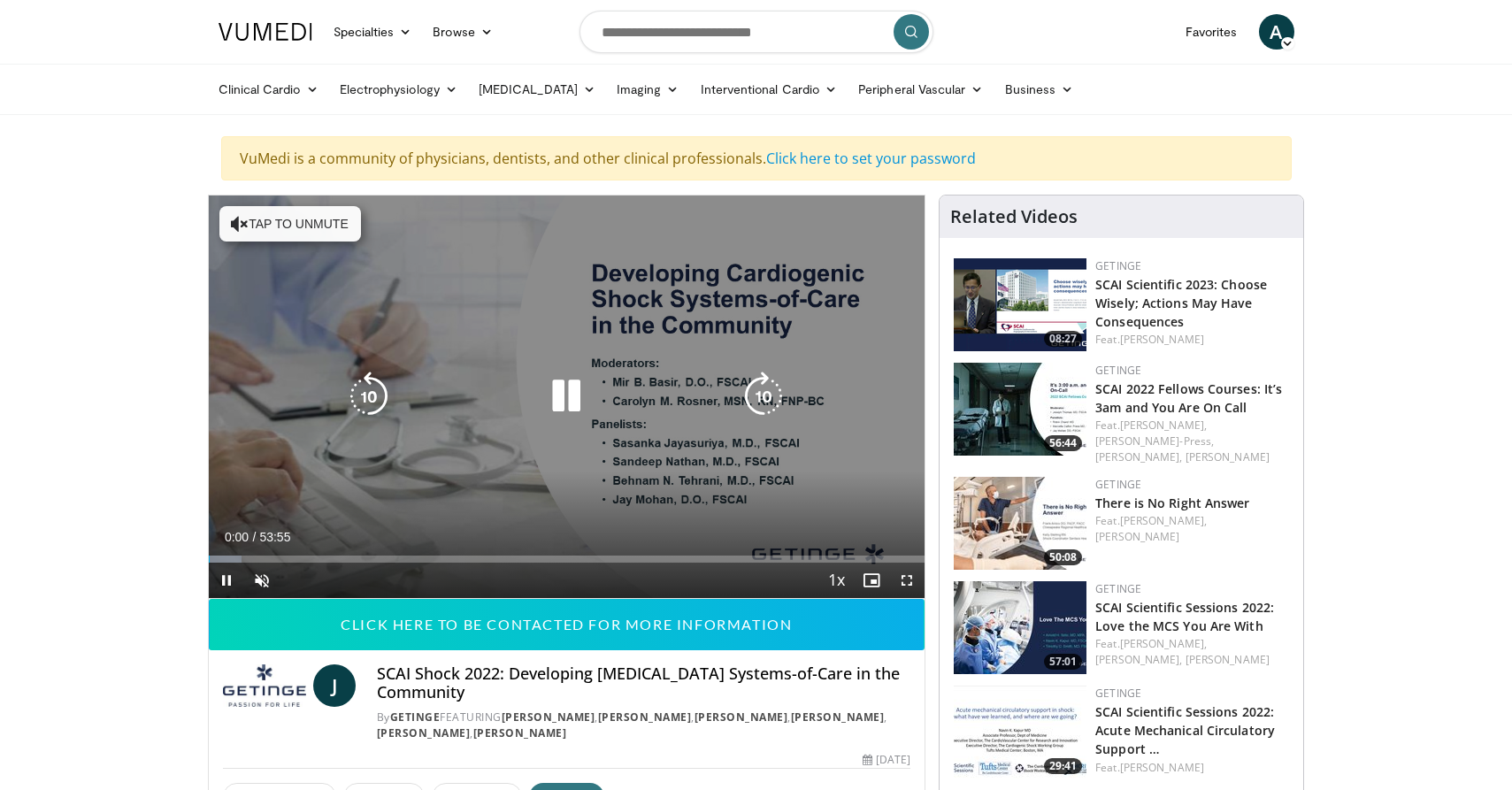
click at [564, 394] on icon "Video Player" at bounding box center [566, 395] width 50 height 50
click at [557, 395] on icon "Video Player" at bounding box center [566, 395] width 50 height 50
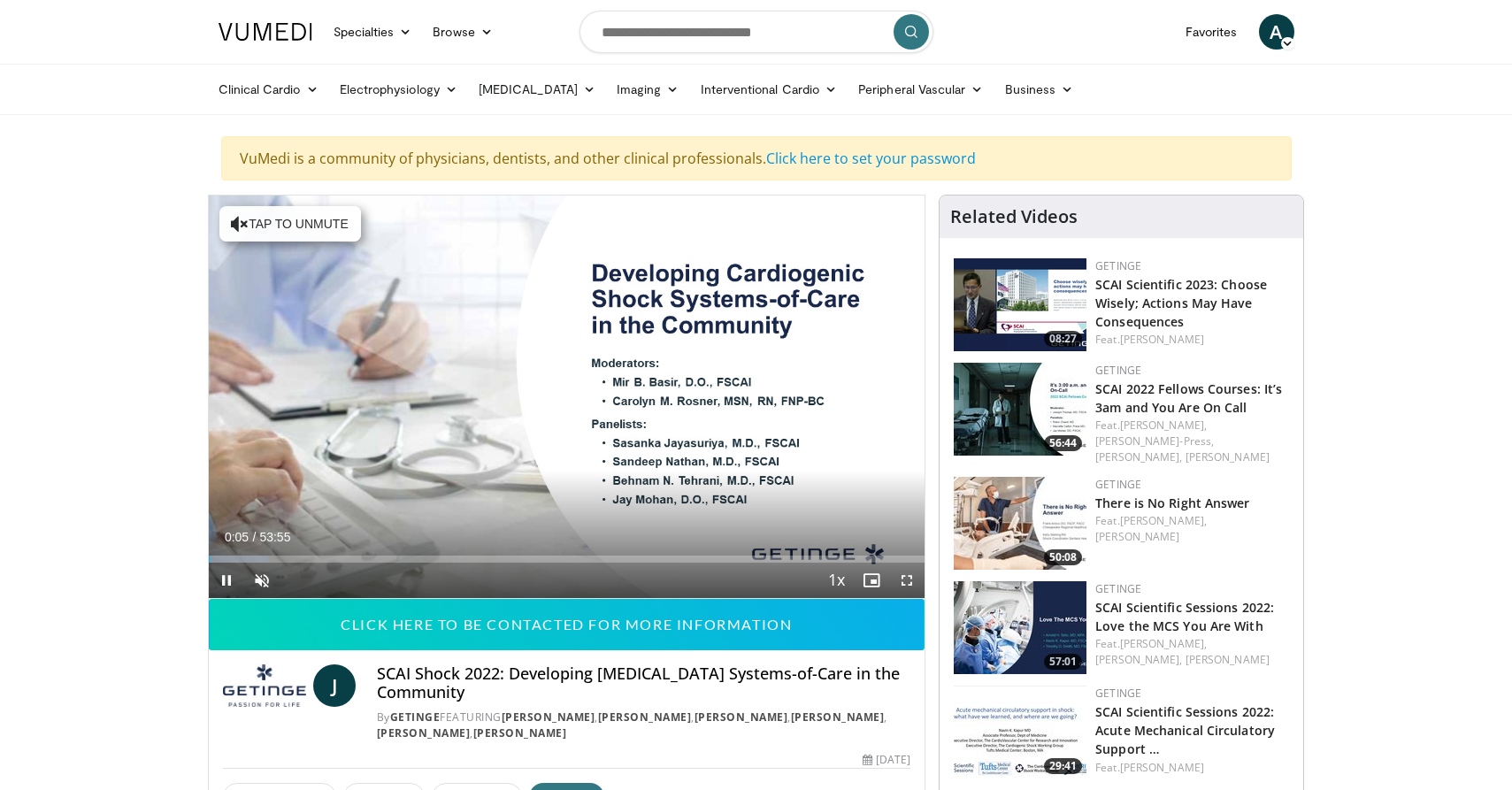
click at [907, 576] on span "Video Player" at bounding box center [907, 581] width 36 height 36
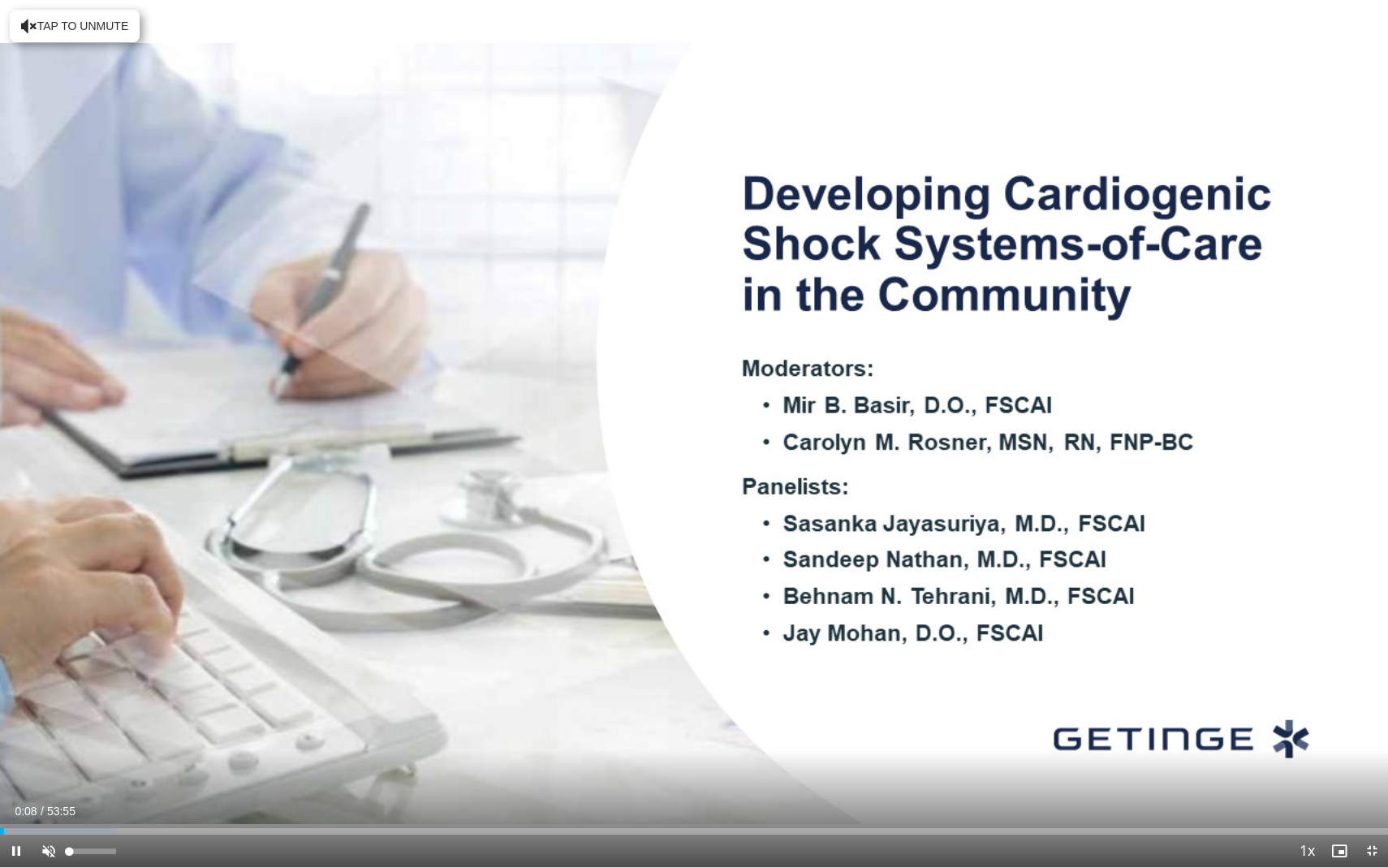
click at [42, 724] on span "Video Player" at bounding box center [49, 851] width 33 height 33
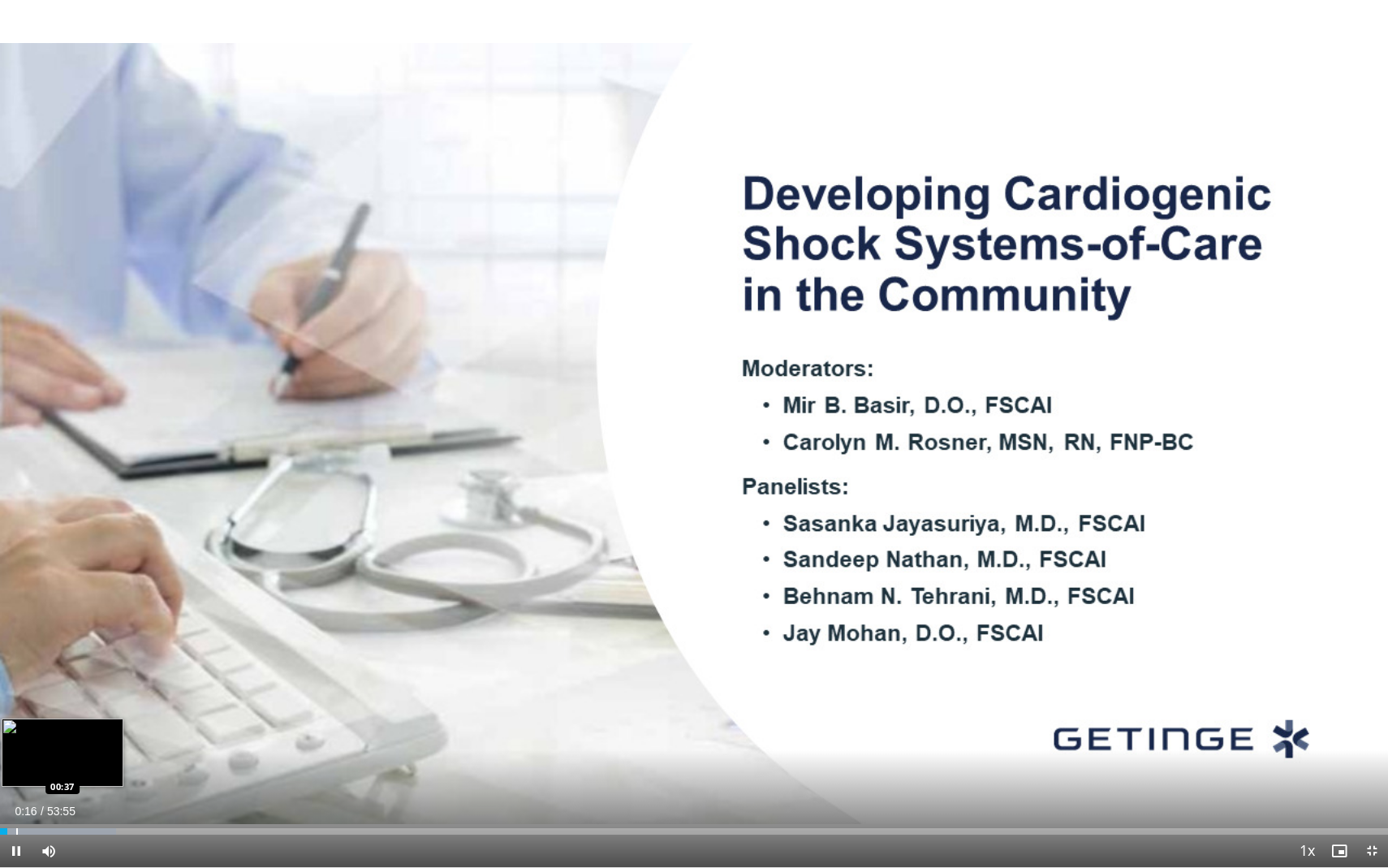
click at [16, 724] on div "Progress Bar" at bounding box center [17, 831] width 2 height 7
click at [25, 724] on div "Progress Bar" at bounding box center [26, 831] width 2 height 7
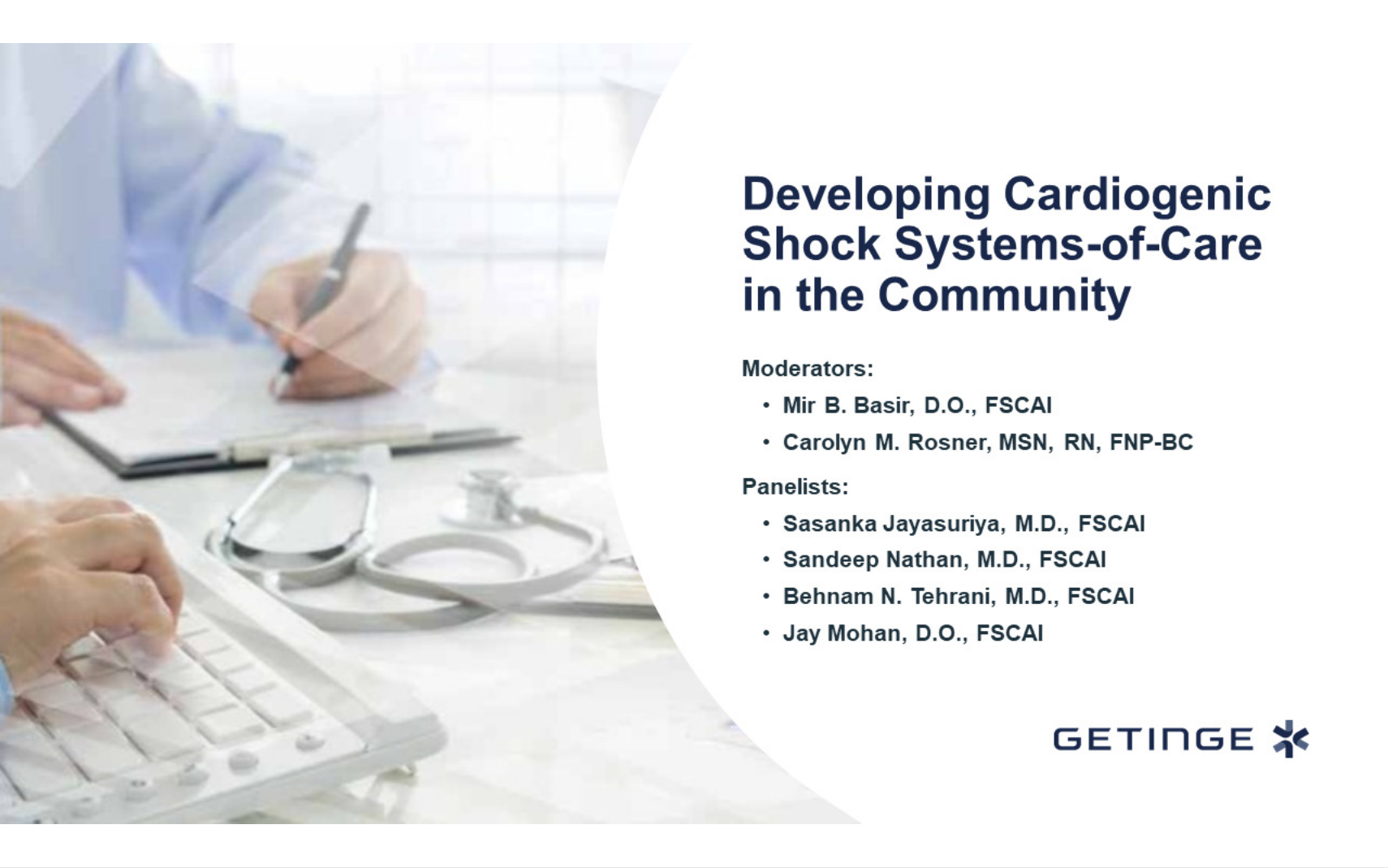
click at [36, 724] on video-js "**********" at bounding box center [694, 434] width 1388 height 868
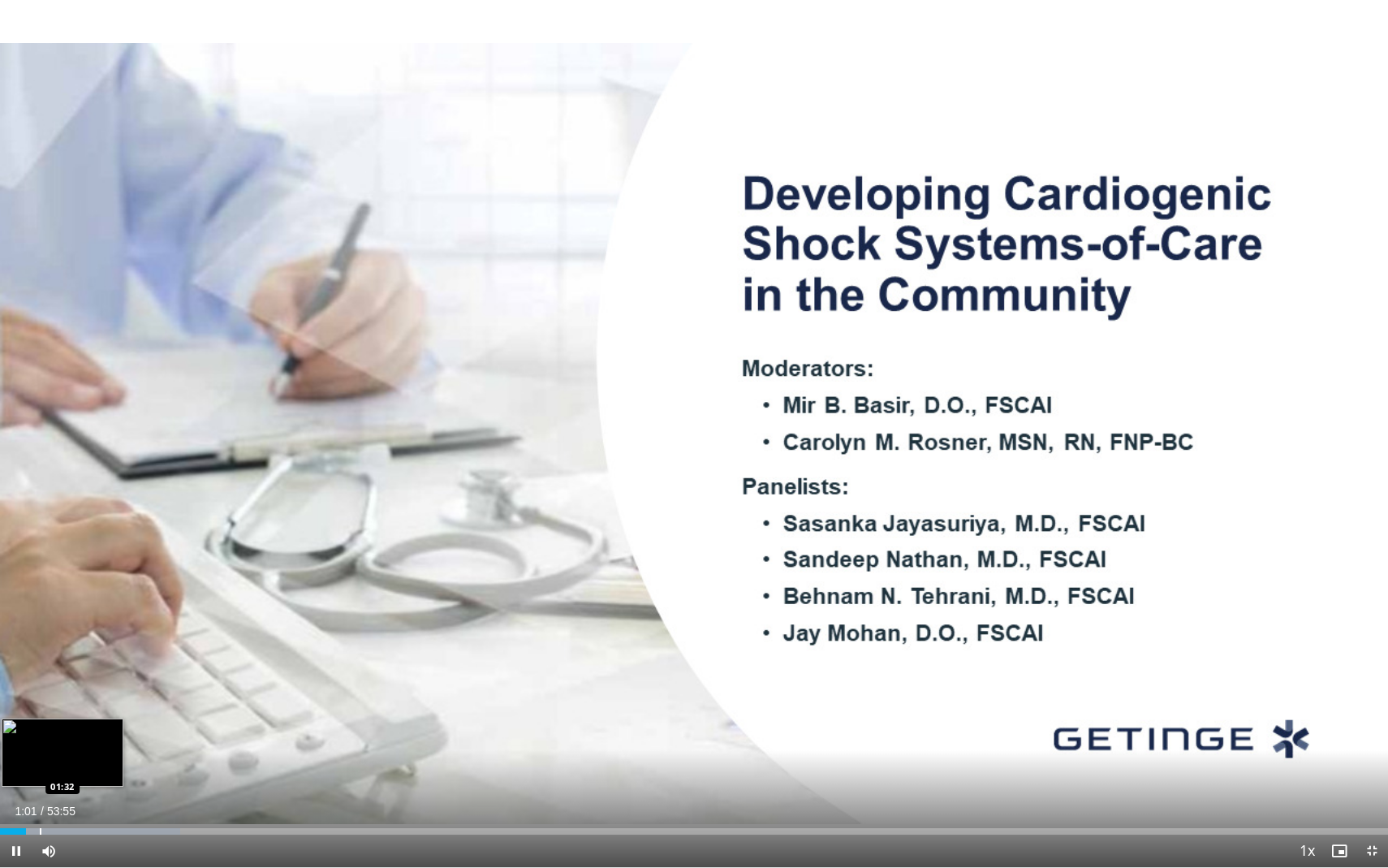
click at [39, 724] on div "Progress Bar" at bounding box center [40, 831] width 2 height 7
click at [68, 724] on div "Progress Bar" at bounding box center [69, 831] width 2 height 7
click at [108, 724] on div "Progress Bar" at bounding box center [109, 831] width 2 height 7
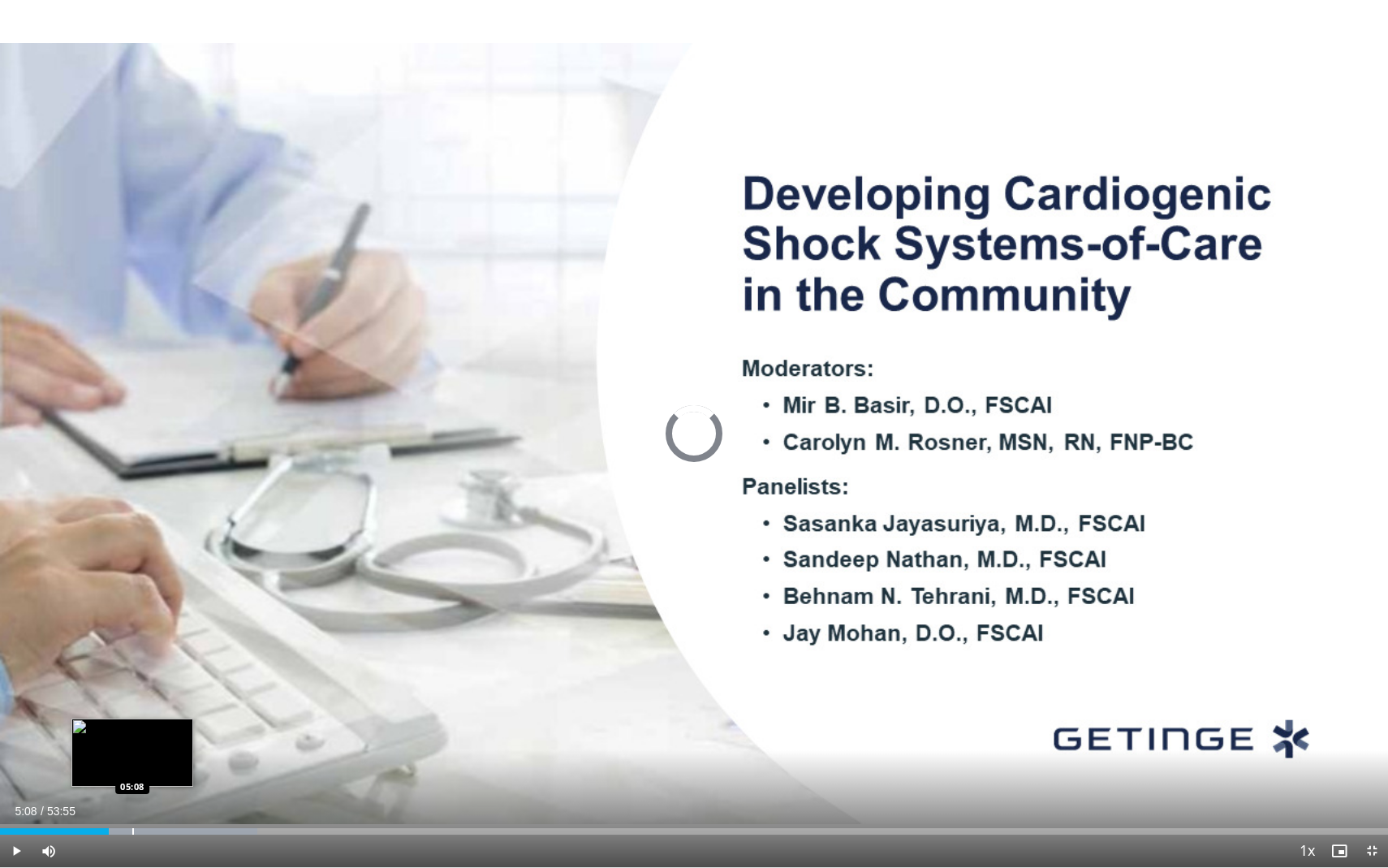
click at [132, 724] on div "Progress Bar" at bounding box center [133, 831] width 2 height 7
click at [156, 724] on div "Progress Bar" at bounding box center [157, 831] width 2 height 7
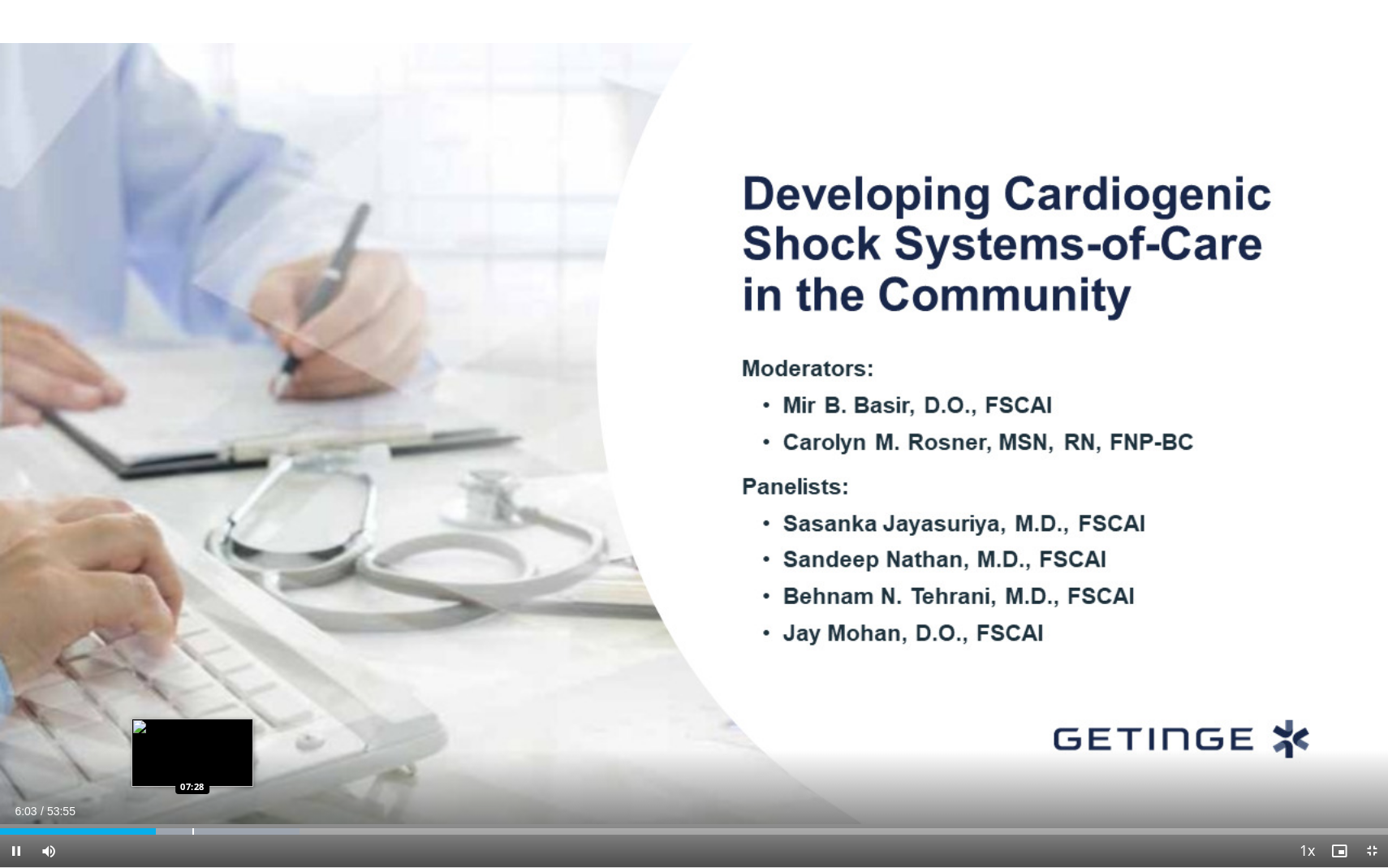
click at [192, 724] on div "Loaded : 21.59% 06:03 07:28" at bounding box center [694, 827] width 1388 height 15
click at [1371, 724] on span "Video Player" at bounding box center [1372, 851] width 33 height 33
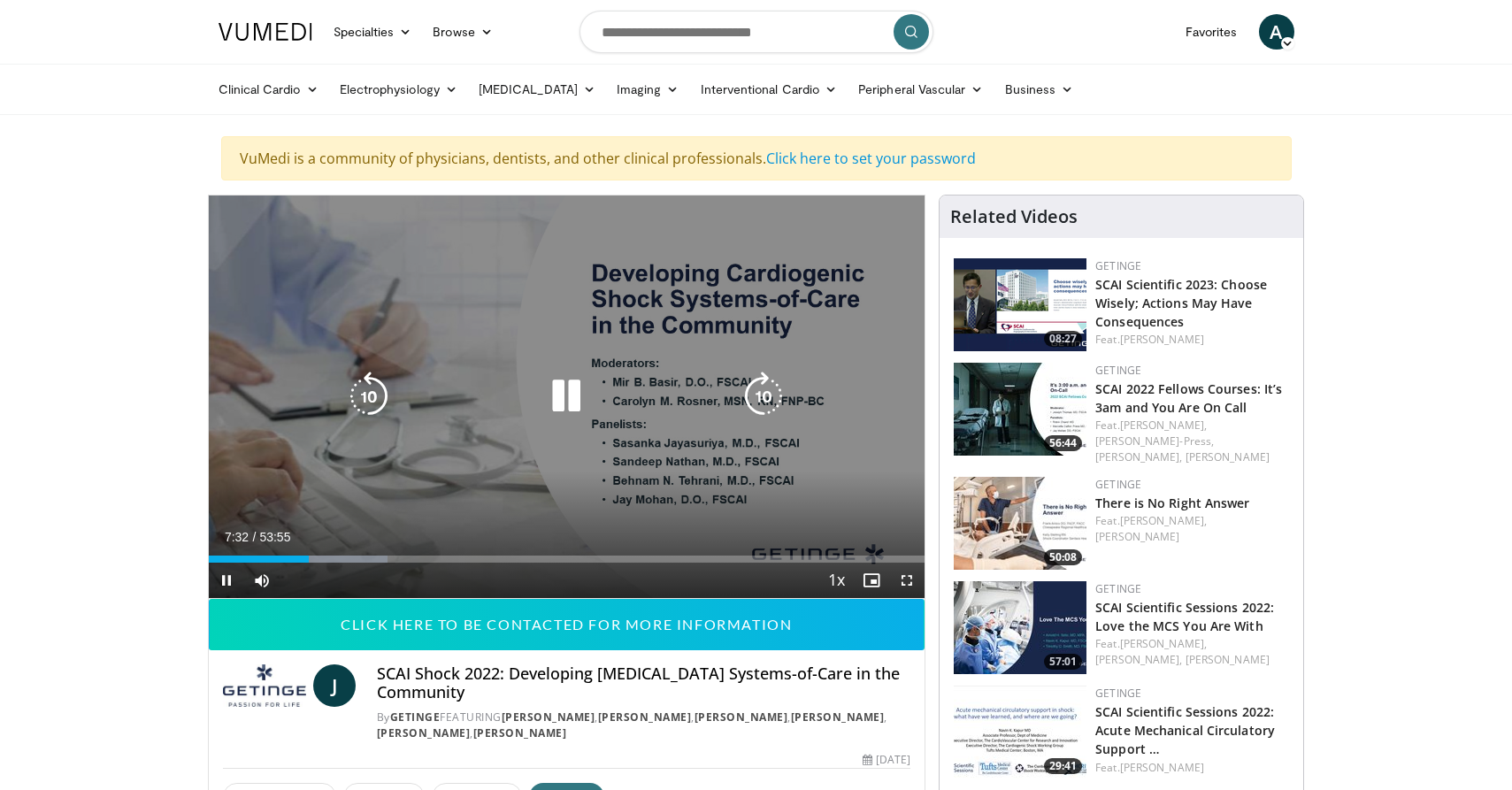
click at [556, 398] on icon "Video Player" at bounding box center [566, 395] width 50 height 50
